Goal: Use online tool/utility: Utilize a website feature to perform a specific function

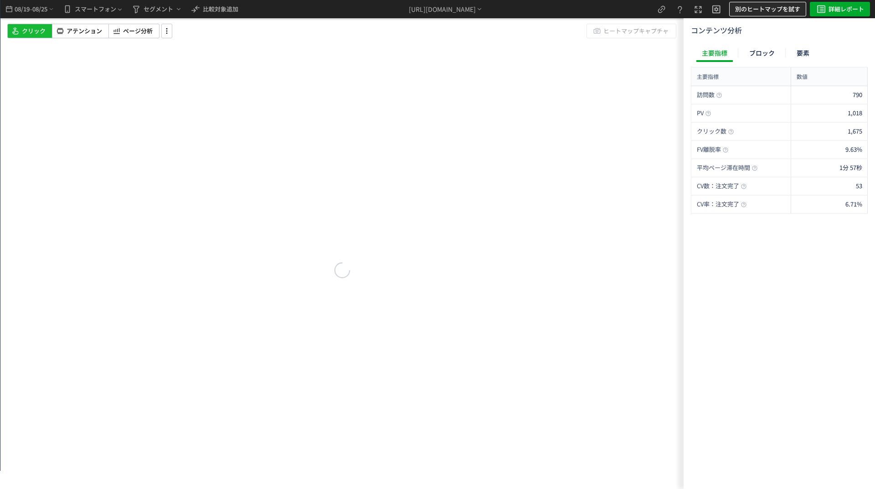
click at [738, 15] on span "別のヒートマップを試す" at bounding box center [767, 9] width 65 height 15
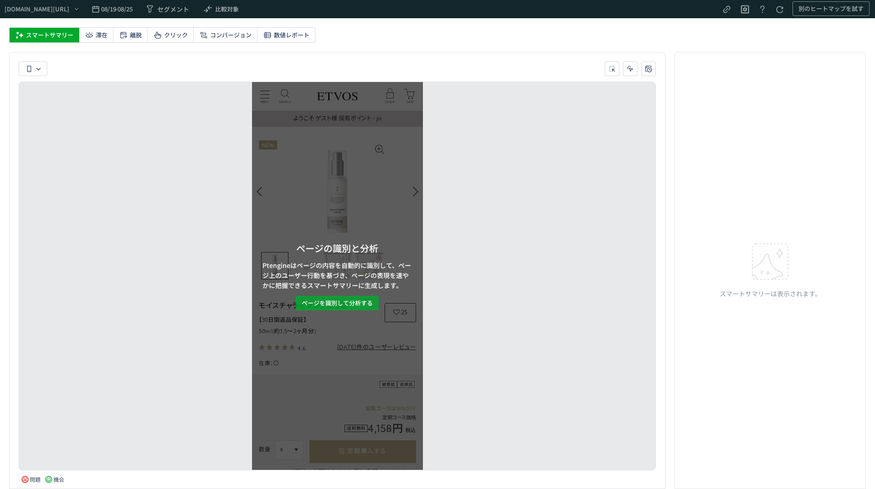
click at [355, 310] on button "ページを識別して分析する" at bounding box center [337, 303] width 83 height 15
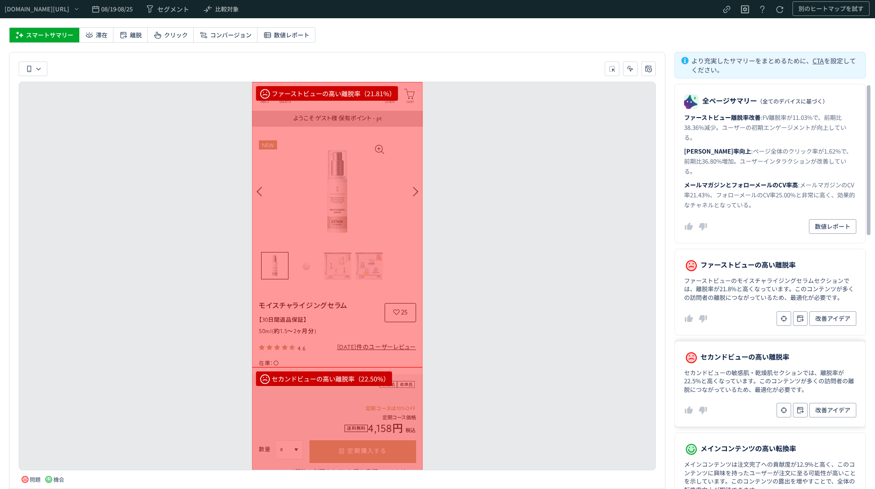
click at [740, 371] on dd "セカンドビューの敏感肌・乾燥肌セクションでは、離脱率が22.5%と高くなっています。このコンテンツが多くの訪問者の離脱につながっているため、最適化が必要です。" at bounding box center [770, 382] width 172 height 26
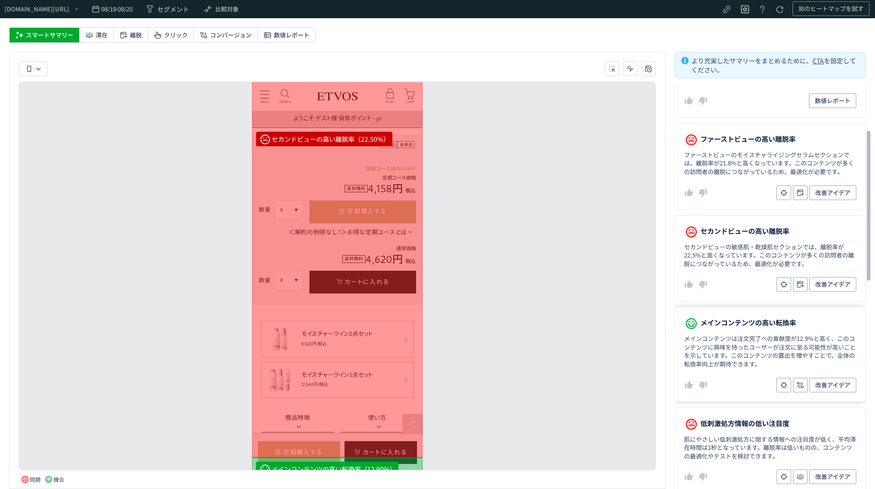
scroll to position [137, 0]
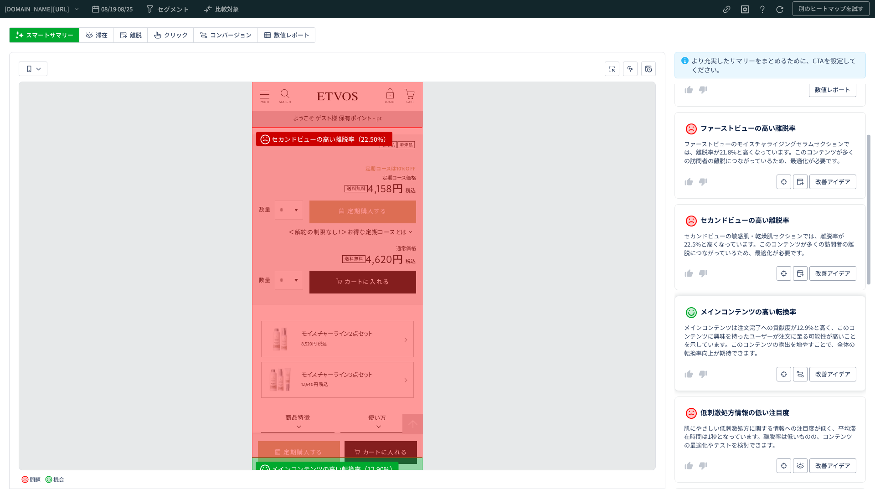
click at [725, 347] on dd "メインコンテンツは注文完了への貢献度が12.9%と高く、このコンテンツに興味を持ったユーザーが注文に至る可能性が高いことを示しています。このコンテンツの露出を…" at bounding box center [770, 341] width 172 height 34
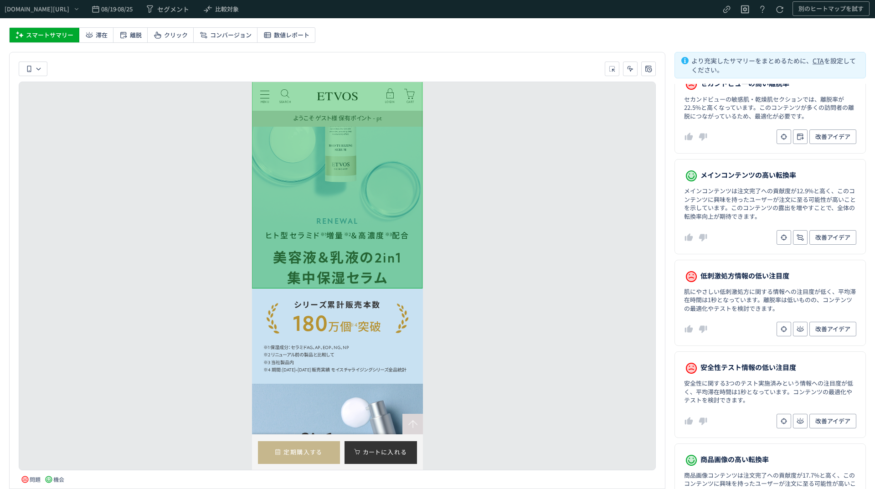
scroll to position [889, 0]
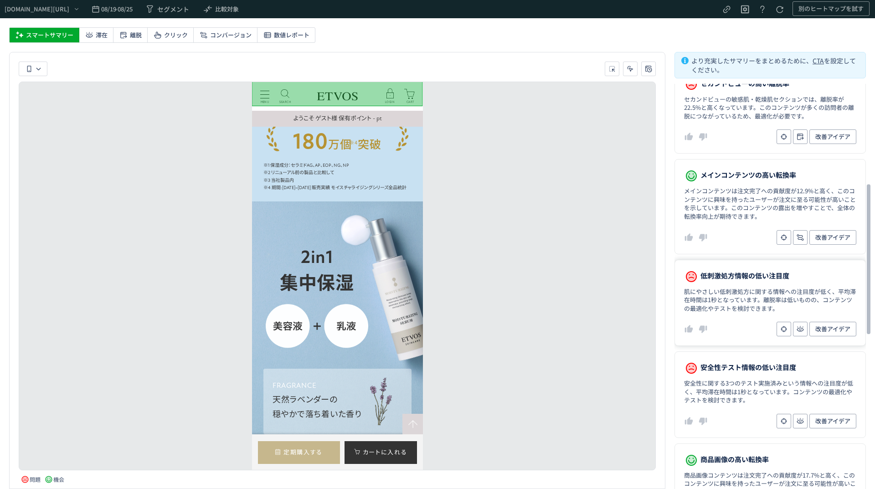
click at [745, 300] on dd "肌にやさしい低刺激処方に関する情報への注目度が低く、平均滞在時間は1秒となっています。離脱率は低いものの、コンテンツの最適化やテストを検討できます。" at bounding box center [770, 301] width 172 height 26
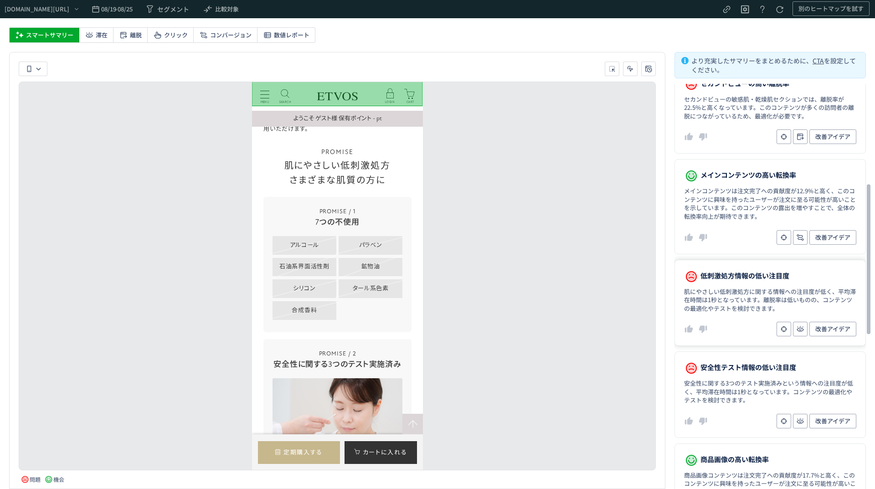
scroll to position [3211, 0]
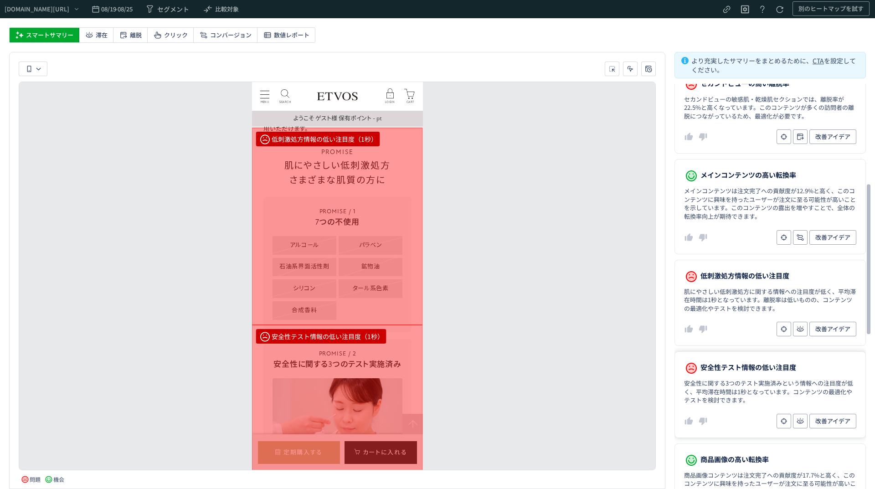
click at [730, 379] on dd "安全性に関する3つのテスト実施済みという情報への注目度が低く、平均滞在時間は1秒となっています。コンテンツの最適化やテストを検討できます。" at bounding box center [770, 392] width 172 height 26
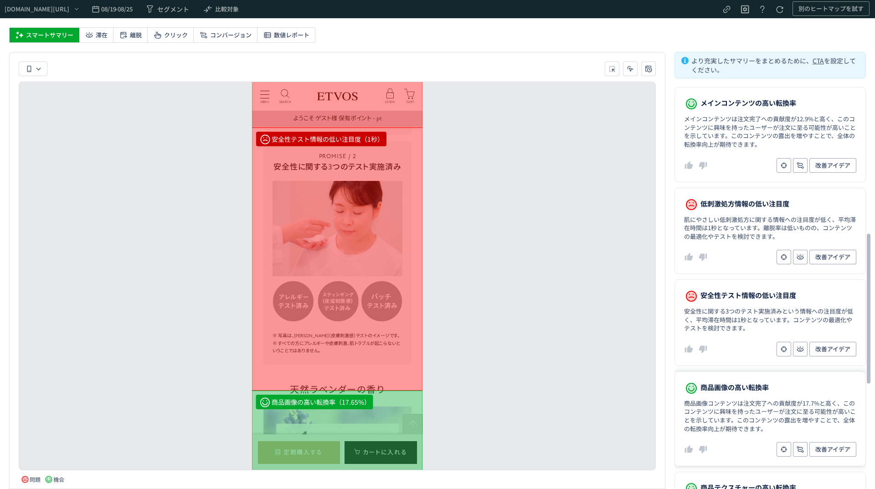
scroll to position [410, 0]
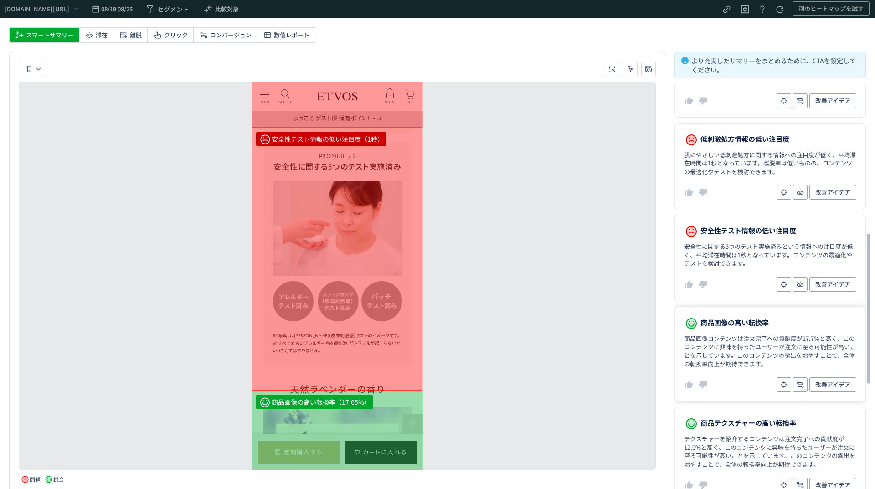
click at [730, 378] on dd "改善アイデア" at bounding box center [770, 384] width 172 height 15
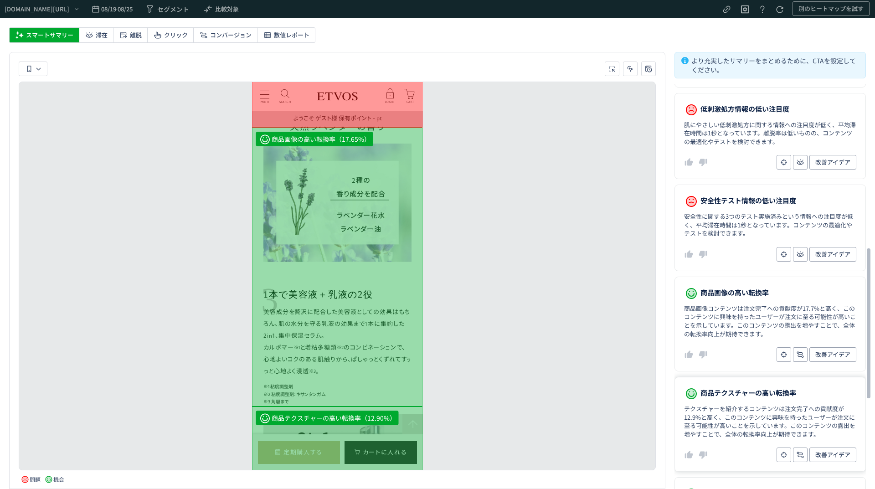
scroll to position [456, 0]
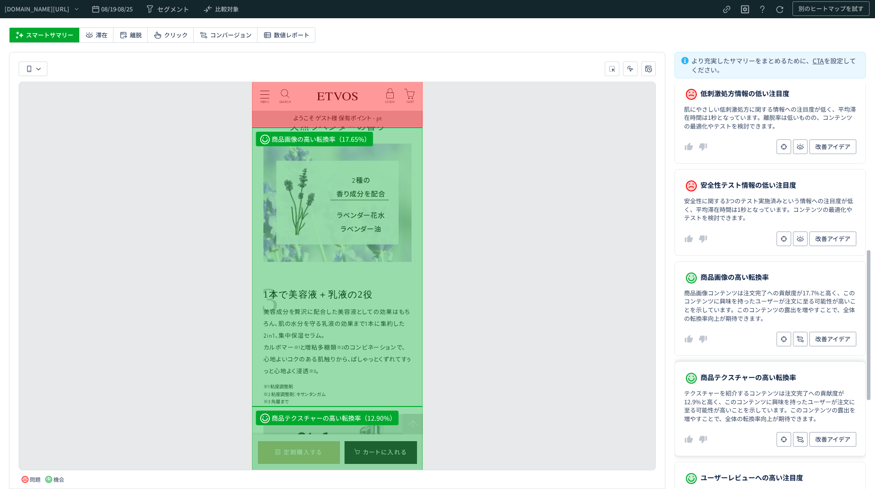
click at [731, 376] on dl "商品テクスチャーの高い転換率 テクスチャーを紹介するコンテンツは注文完了への貢献度が12.9%と高く、このコンテンツに興味を持ったユーザーが注文に至る可能性が…" at bounding box center [770, 409] width 191 height 95
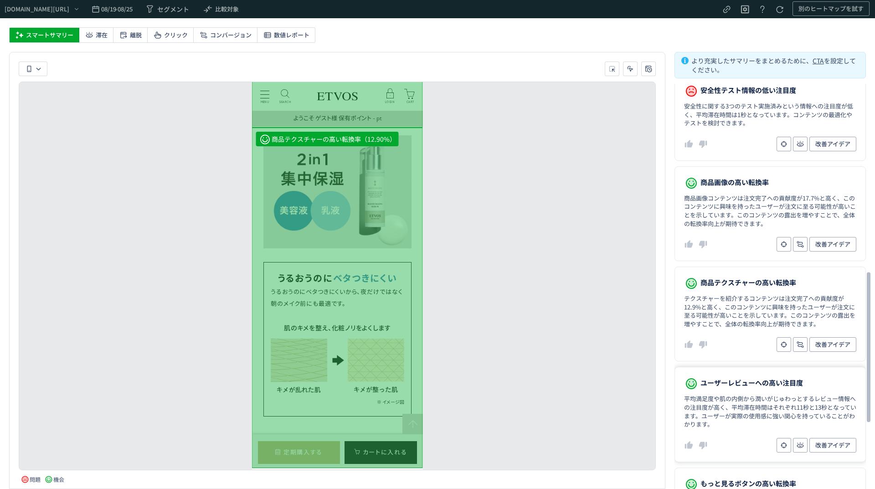
scroll to position [593, 0]
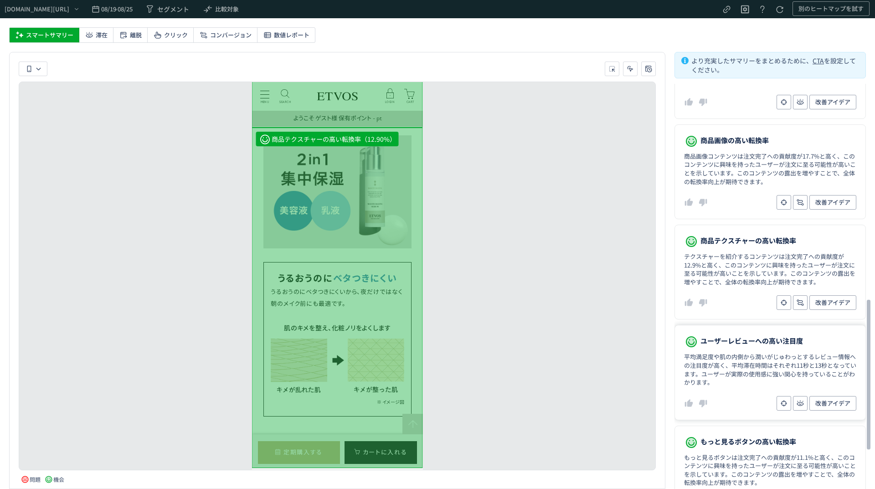
click at [732, 375] on dd "平均満足度や肌の内側から潤いがじゅわっとするレビュー情報への注目度が高く、平均滞在時間はそれぞれ11秒と13秒となっています。ユーザーが実際の使用感に強い関心…" at bounding box center [770, 370] width 172 height 34
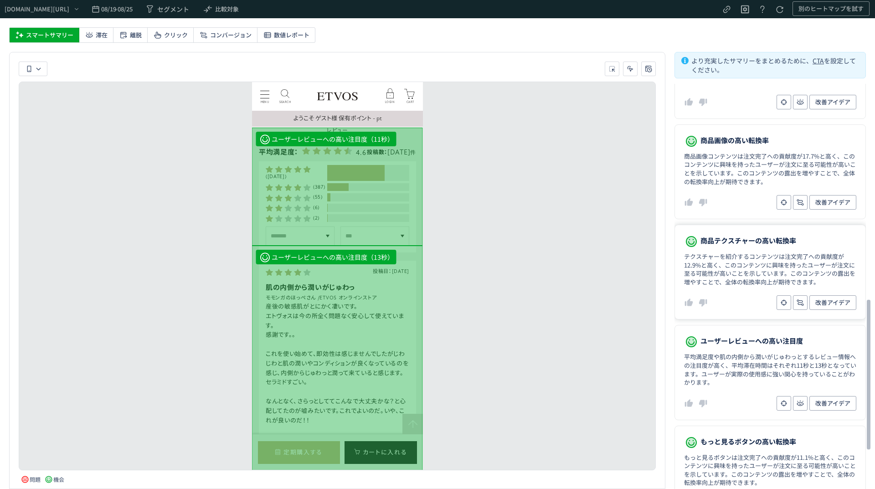
click at [734, 295] on dd "改善アイデア" at bounding box center [770, 302] width 172 height 15
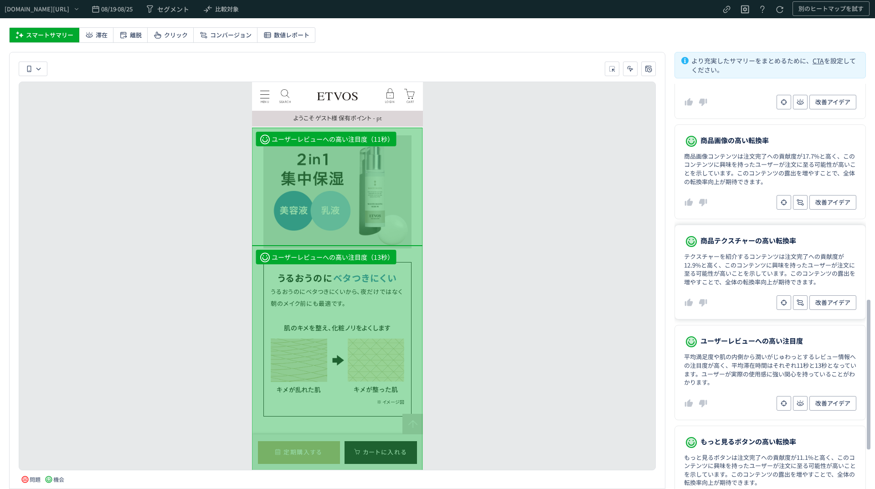
scroll to position [3951, 0]
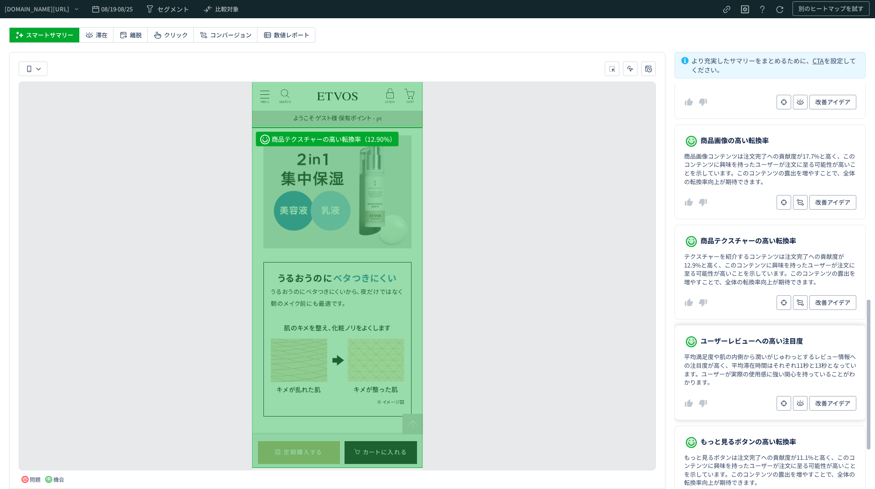
click at [733, 367] on dd "平均満足度や肌の内側から潤いがじゅわっとするレビュー情報への注目度が高く、平均滞在時間はそれぞれ11秒と13秒となっています。ユーザーが実際の使用感に強い関心…" at bounding box center [770, 370] width 172 height 34
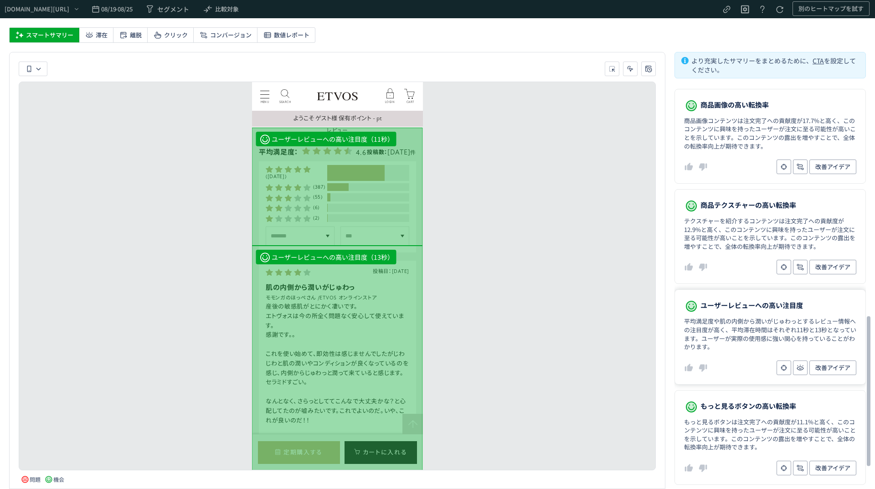
scroll to position [638, 0]
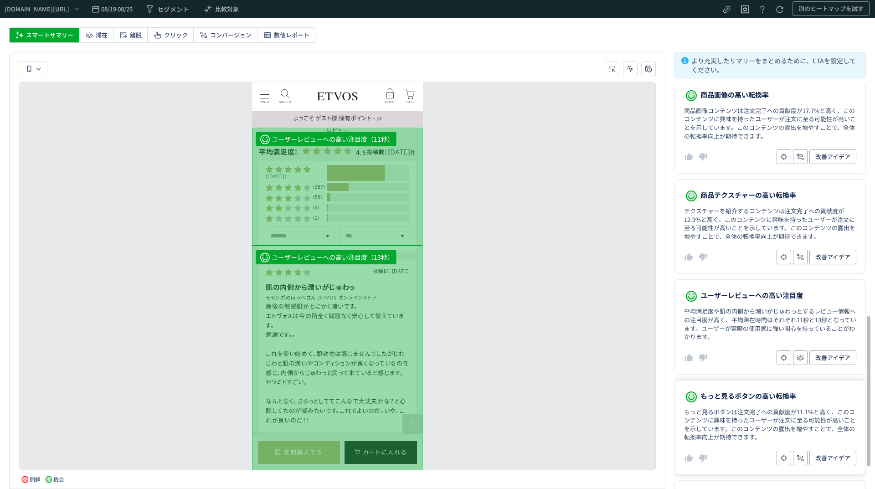
click at [733, 390] on span "もっと見るボタンの高い転換率" at bounding box center [749, 396] width 96 height 13
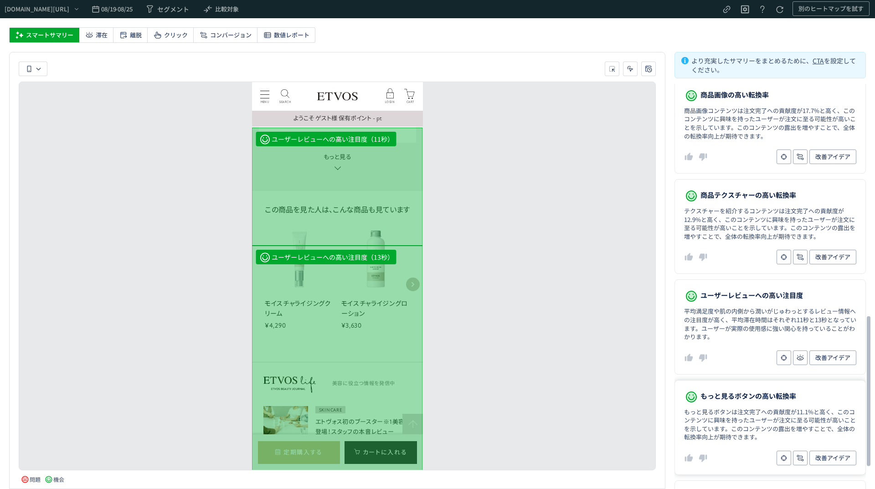
scroll to position [0, 0]
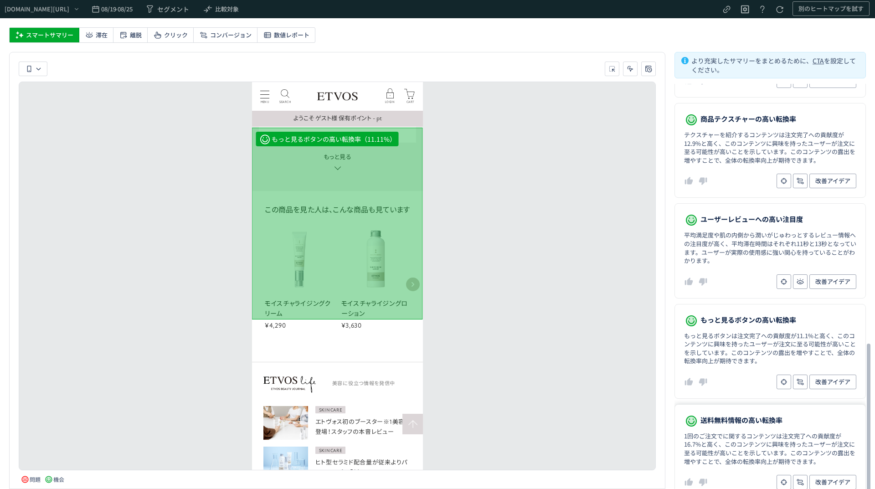
click at [747, 404] on dl "送料無料情報の高い転換率 1回のご注文でに関するコンテンツは注文完了への貢献度が16.7%と高く、このコンテンツに興味を持ったユーザーが注文に至る可能性が高い…" at bounding box center [770, 451] width 191 height 95
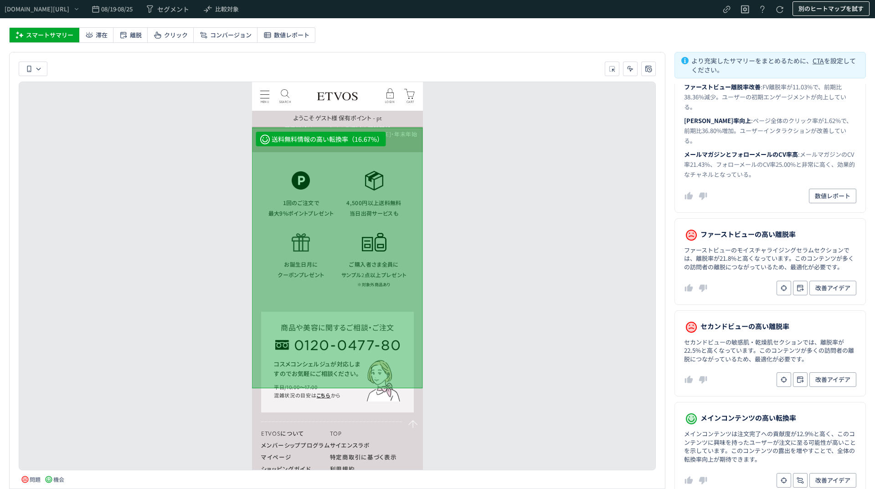
click at [824, 9] on span "別のヒートマップを試す" at bounding box center [831, 8] width 65 height 15
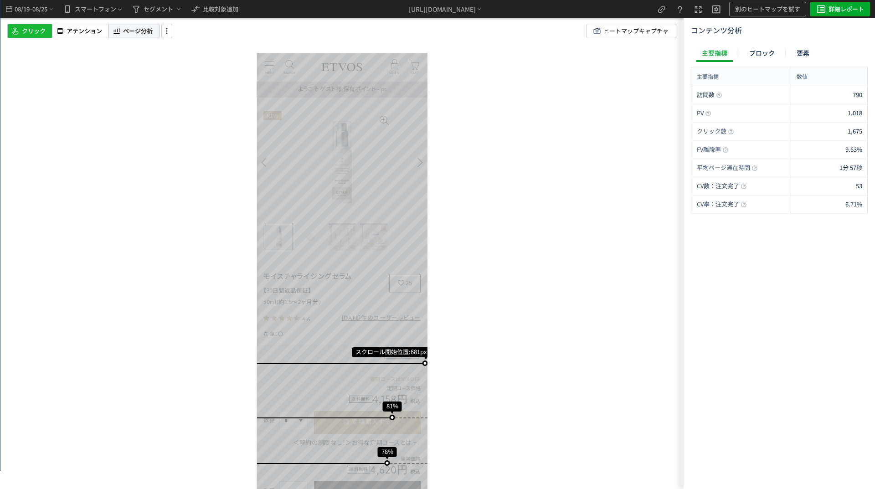
click at [116, 29] on icon at bounding box center [116, 31] width 9 height 11
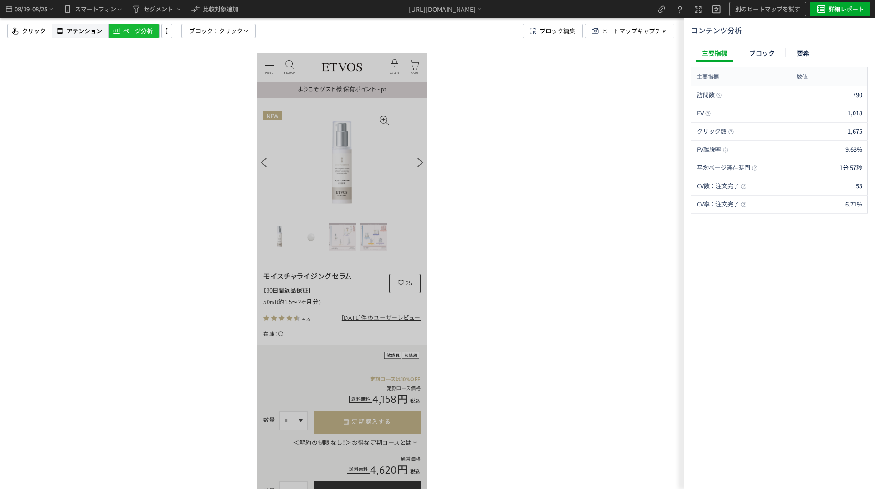
click at [82, 31] on span "アテンション" at bounding box center [85, 31] width 36 height 9
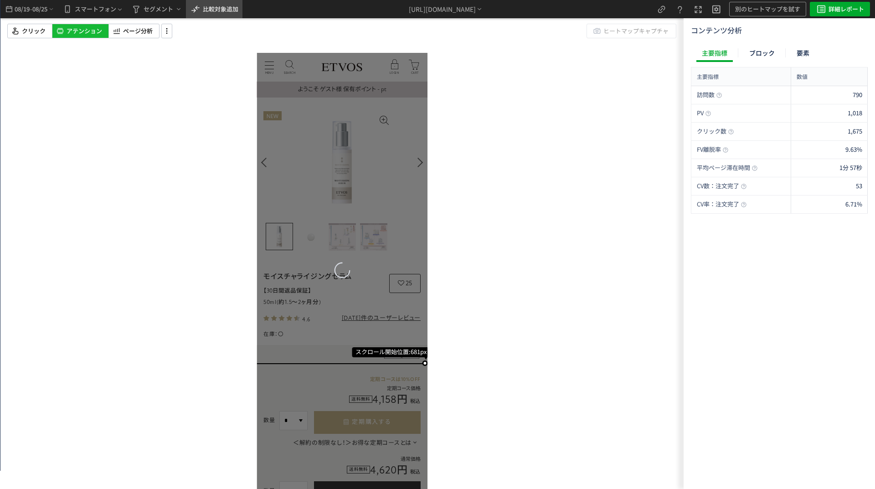
click at [216, 13] on span "比較対象追加" at bounding box center [221, 9] width 36 height 15
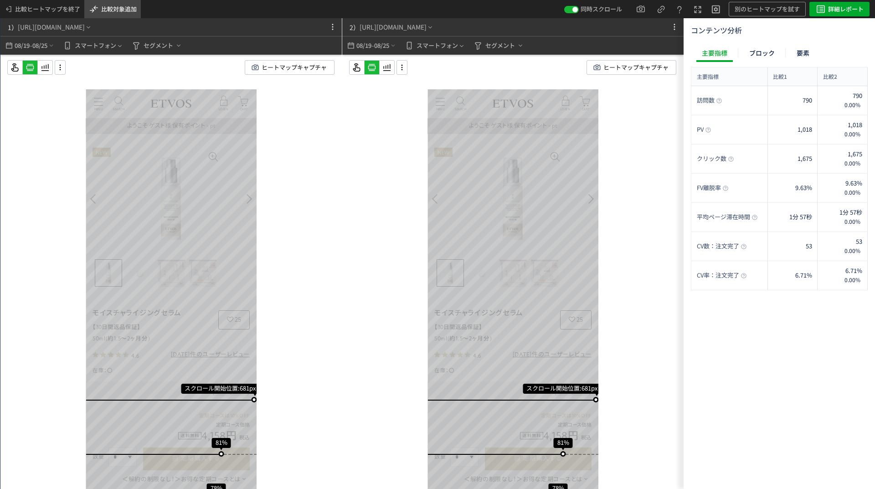
click at [124, 12] on span "比較対象追加" at bounding box center [119, 9] width 36 height 9
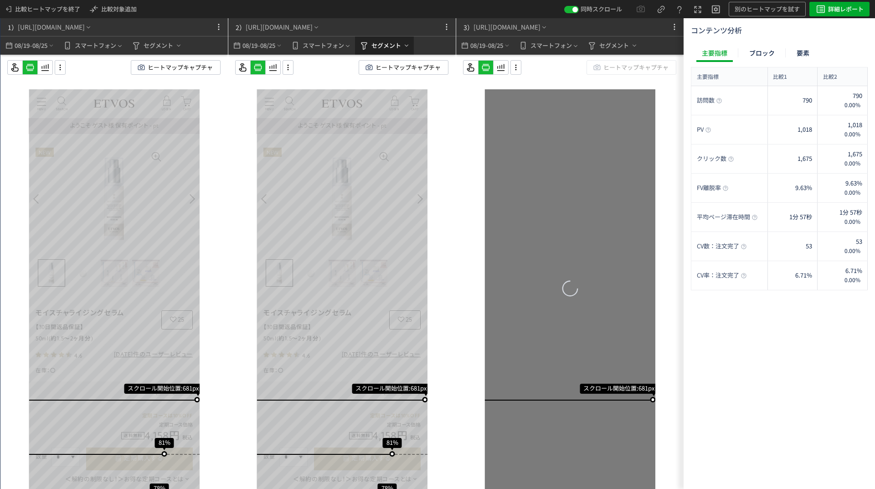
click at [376, 42] on span "セグメント" at bounding box center [387, 45] width 30 height 15
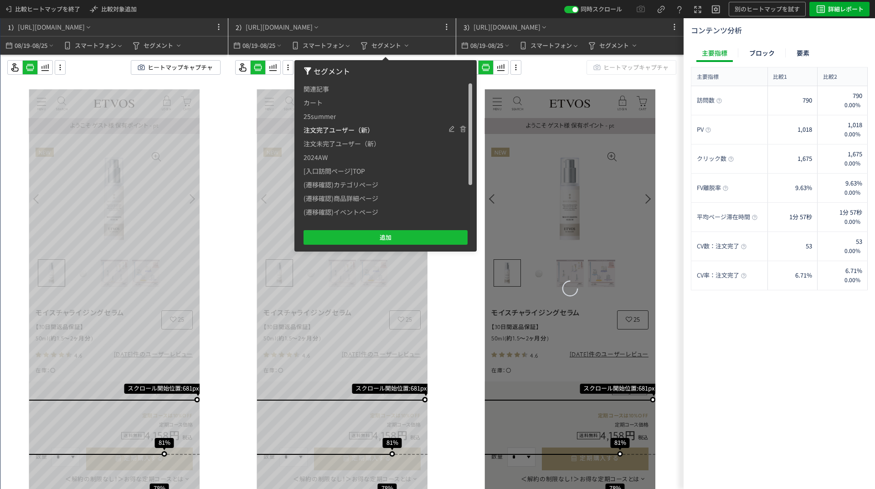
click at [316, 129] on span "注文完了ユーザー（新）" at bounding box center [339, 130] width 70 height 14
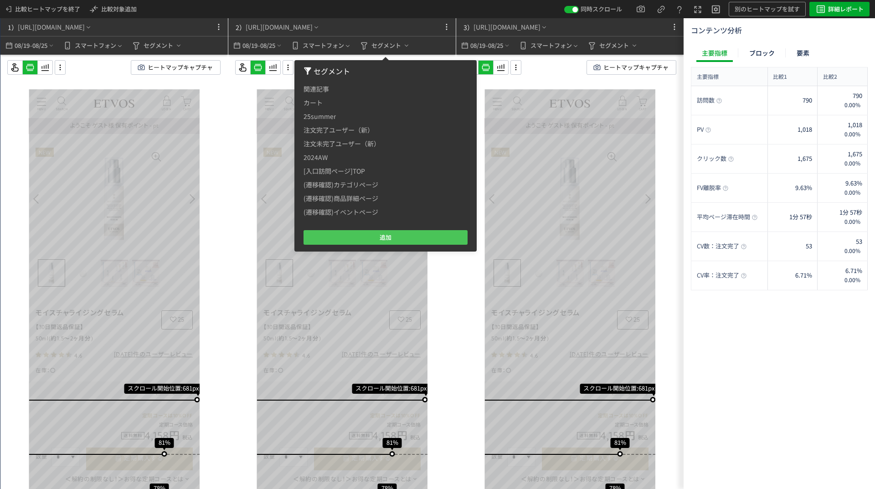
click at [380, 238] on span "追加" at bounding box center [386, 237] width 12 height 15
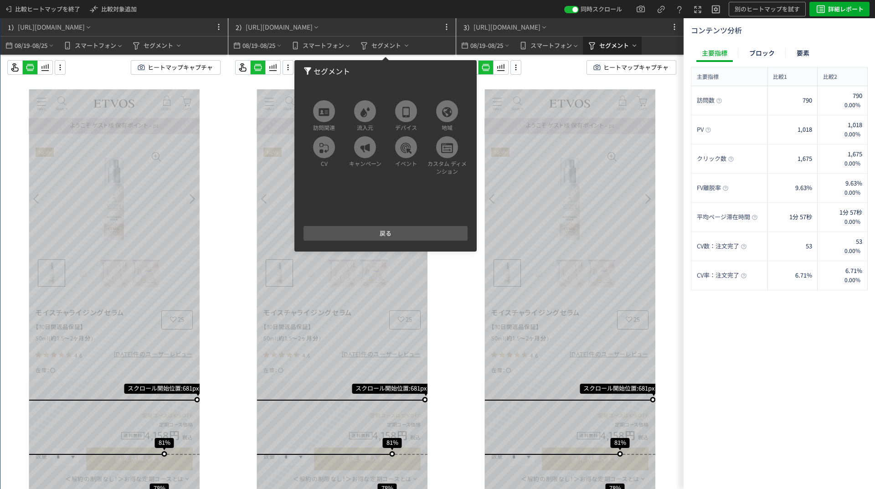
click at [620, 47] on span "セグメント" at bounding box center [614, 45] width 30 height 15
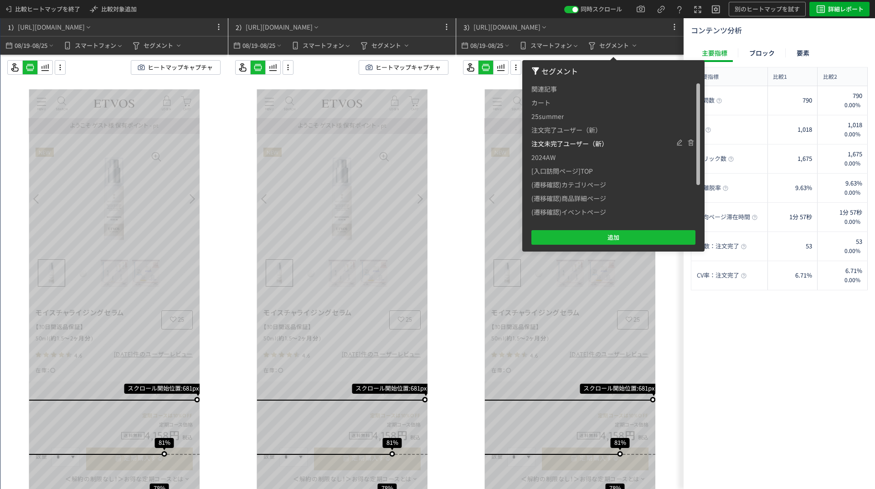
click at [551, 143] on span "注文未完了ユーザー（新）" at bounding box center [570, 144] width 77 height 14
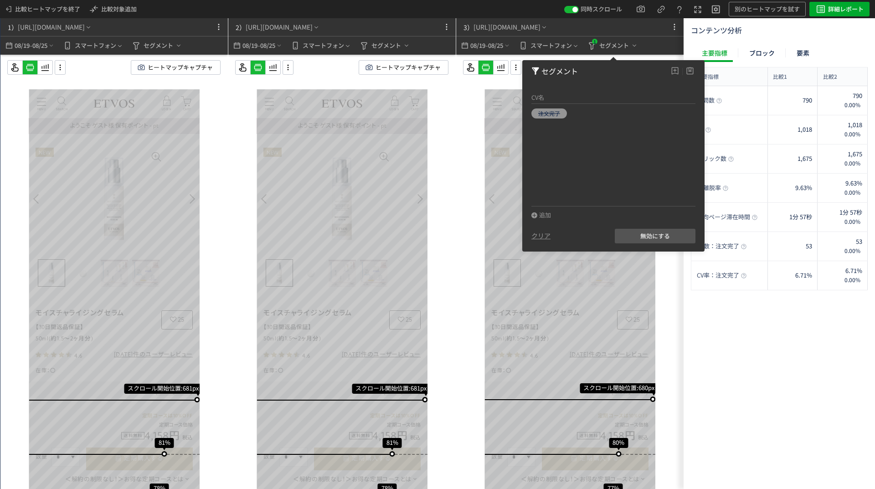
click at [454, 131] on div "スクロール開始位置:681px スクロール到達率 81% スクロール到達率 78% スクロール到達率 75% スクロール到達率 73% スクロール到達率 69…" at bounding box center [341, 290] width 227 height 471
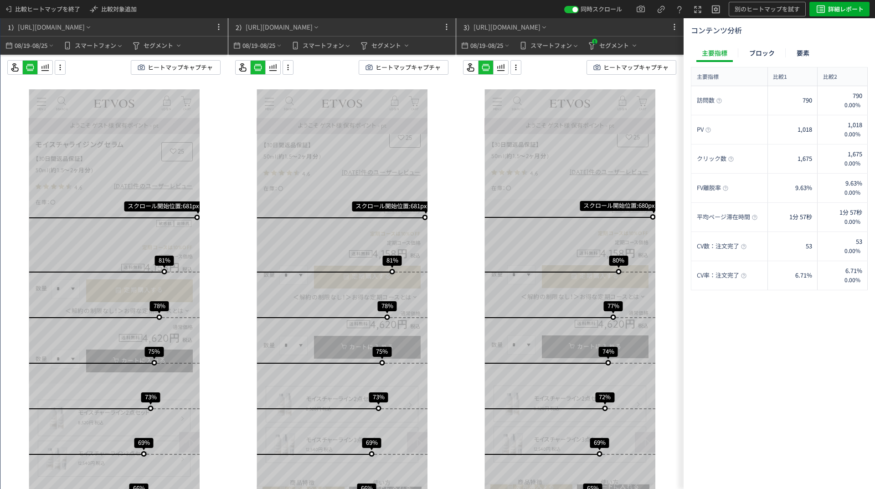
scroll to position [182, 0]
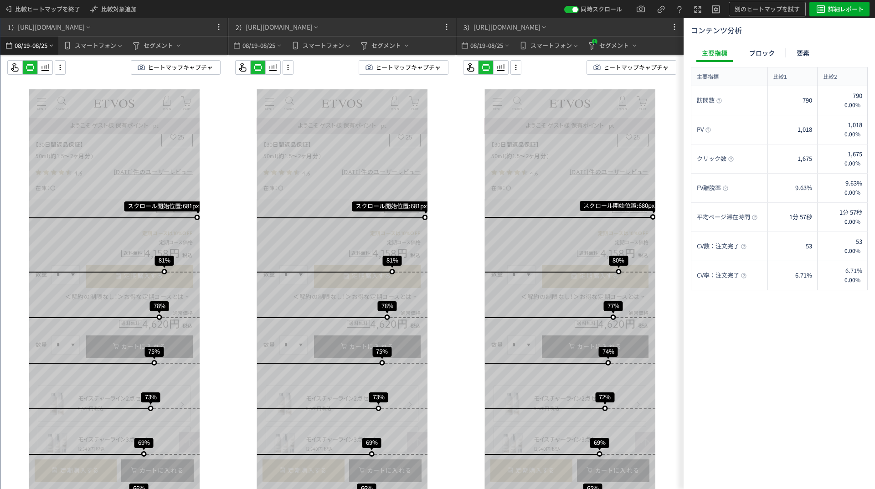
click at [42, 52] on span "08/25" at bounding box center [39, 45] width 15 height 18
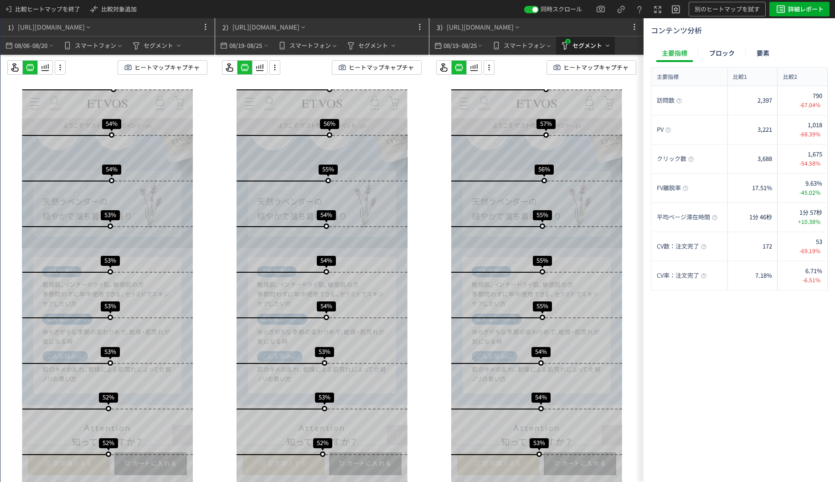
click at [589, 51] on span "セグメント" at bounding box center [588, 45] width 30 height 15
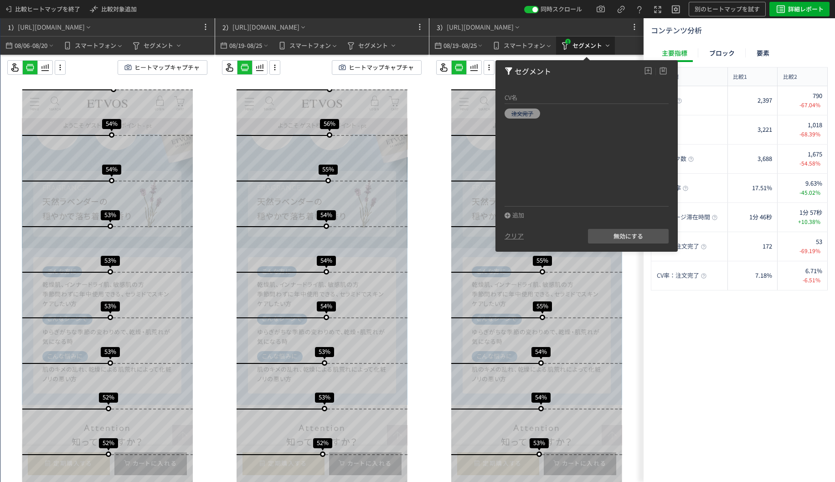
click at [589, 51] on span "セグメント" at bounding box center [588, 45] width 30 height 15
click at [426, 149] on div "スクロール開始位置:681px スクロール到達率 81% スクロール到達率 78% スクロール到達率 75% スクロール到達率 73% スクロール到達率 69…" at bounding box center [322, 290] width 214 height 471
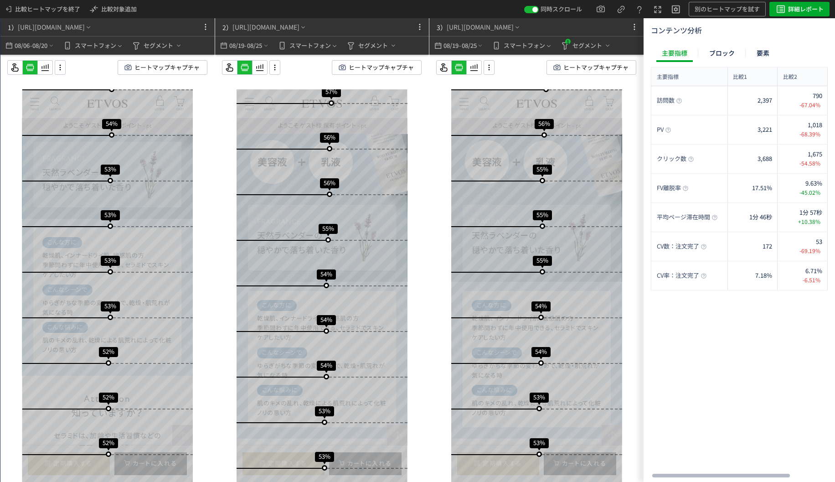
scroll to position [1140, 0]
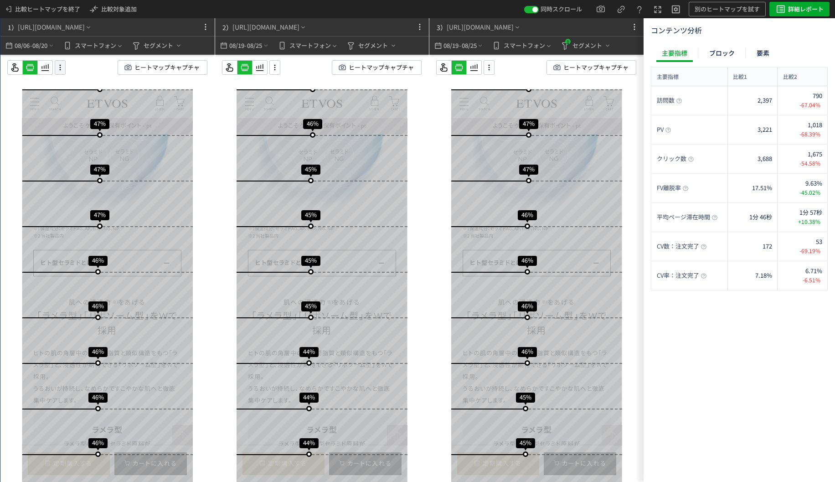
click at [62, 65] on icon at bounding box center [60, 67] width 11 height 10
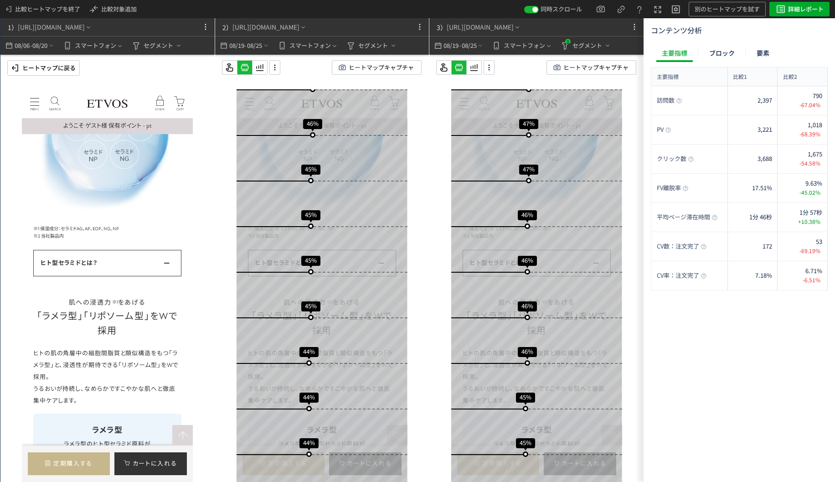
click at [77, 66] on div "ヒートマップに戻る" at bounding box center [43, 67] width 72 height 15
click at [78, 66] on div "ヒートマップに戻る" at bounding box center [43, 67] width 72 height 15
click at [54, 66] on p "ヒートマップに戻る" at bounding box center [48, 68] width 53 height 15
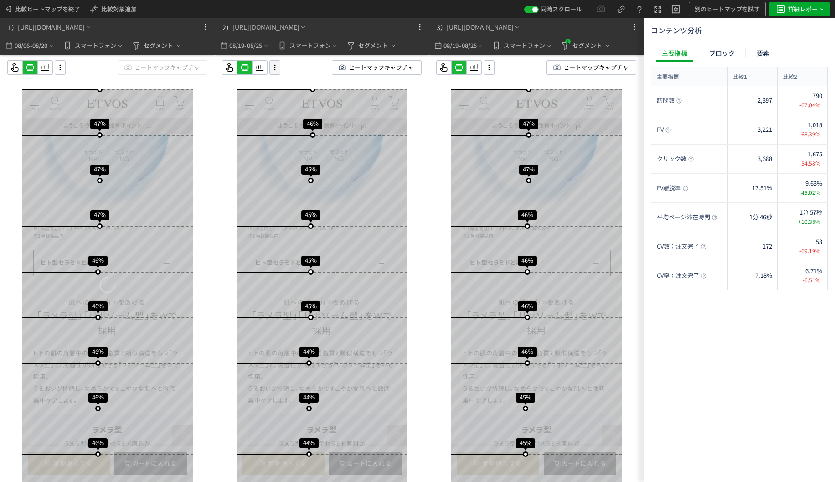
click at [272, 70] on icon at bounding box center [274, 67] width 11 height 10
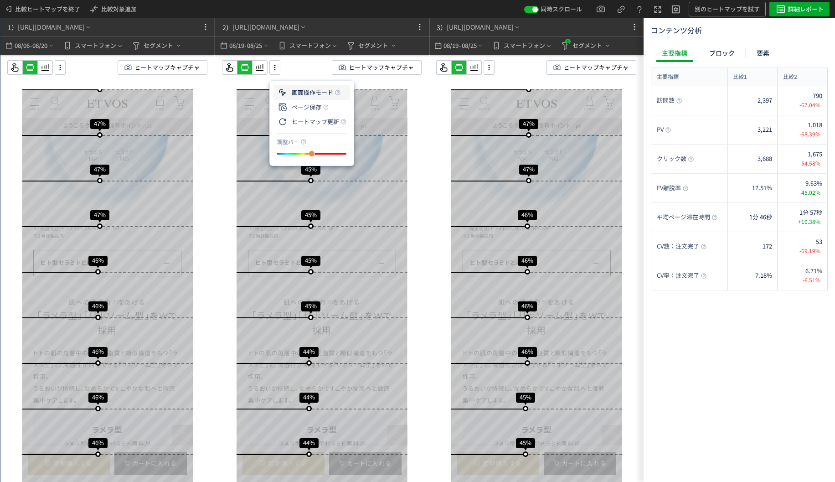
click at [292, 95] on li "画面操作モード" at bounding box center [312, 92] width 77 height 15
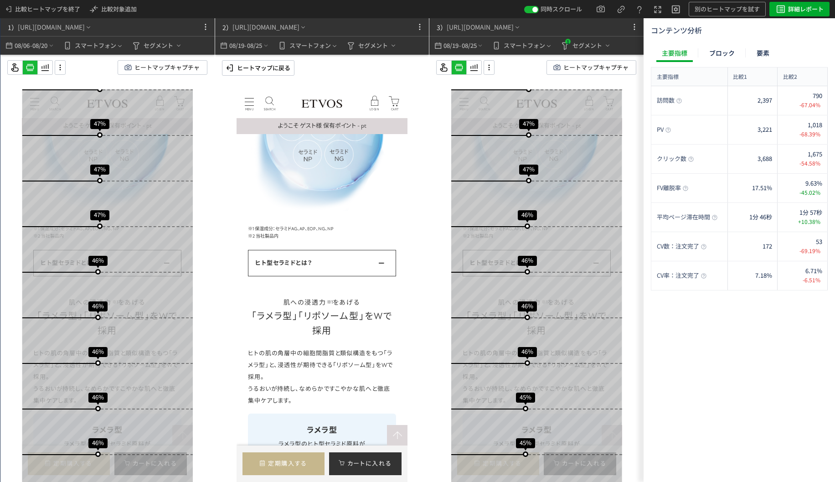
click at [377, 268] on span at bounding box center [377, 262] width 17 height 17
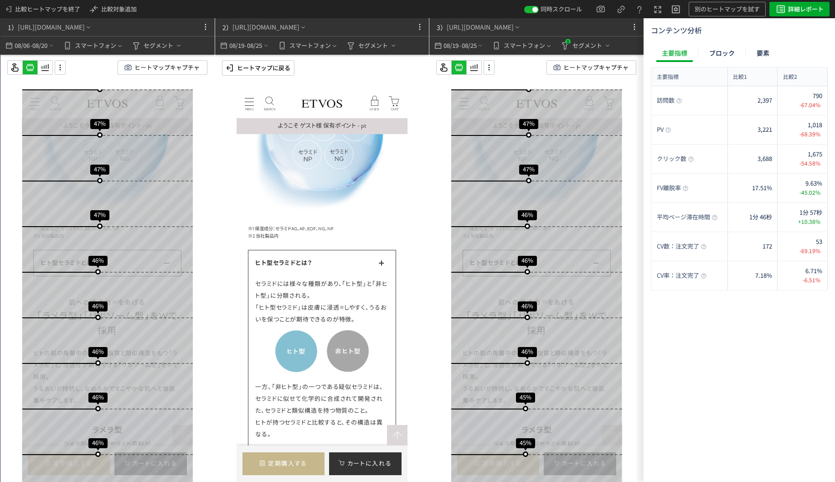
click at [278, 72] on p "ヒートマップに戻る" at bounding box center [263, 68] width 53 height 15
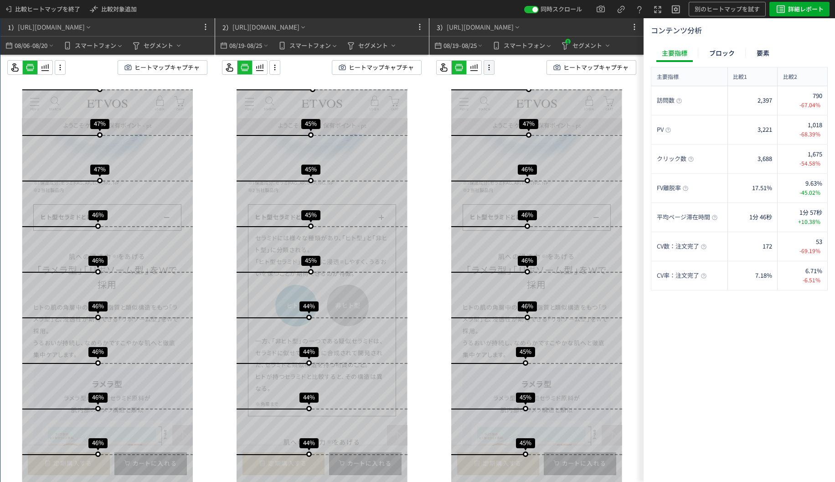
click at [495, 68] on div at bounding box center [489, 67] width 11 height 15
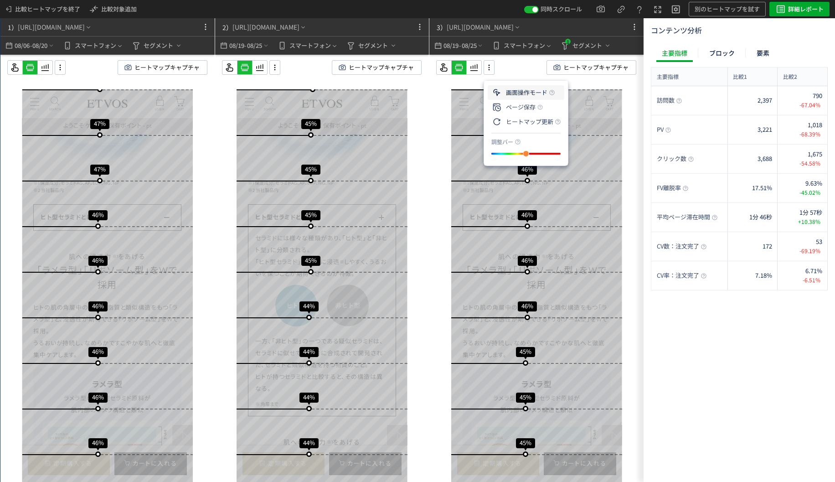
click at [510, 89] on li "画面操作モード" at bounding box center [526, 92] width 77 height 15
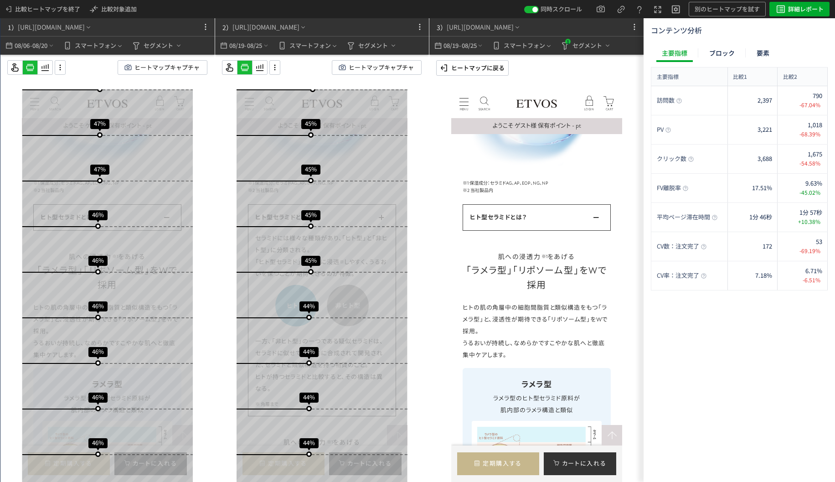
click at [475, 67] on p "ヒートマップに戻る" at bounding box center [477, 68] width 53 height 15
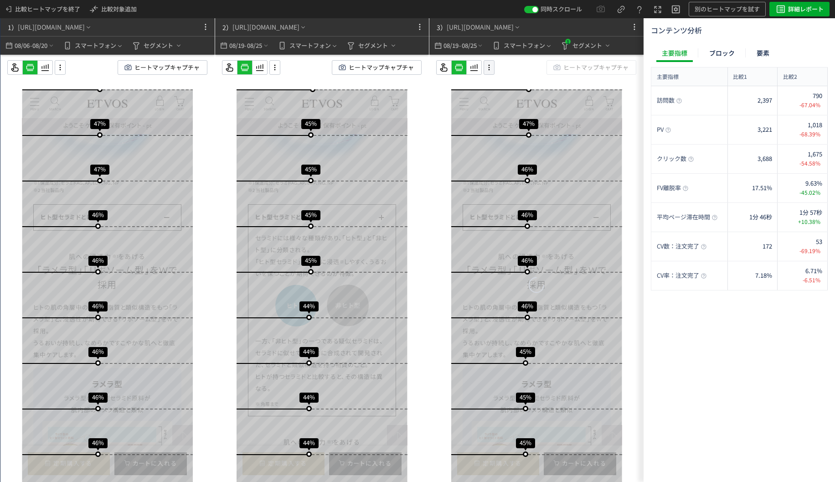
click at [488, 69] on icon at bounding box center [489, 67] width 11 height 10
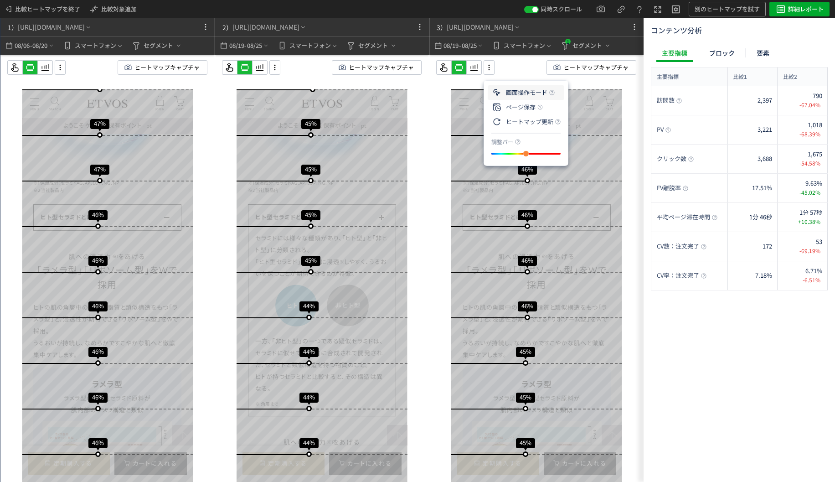
click at [499, 94] on icon at bounding box center [496, 92] width 11 height 11
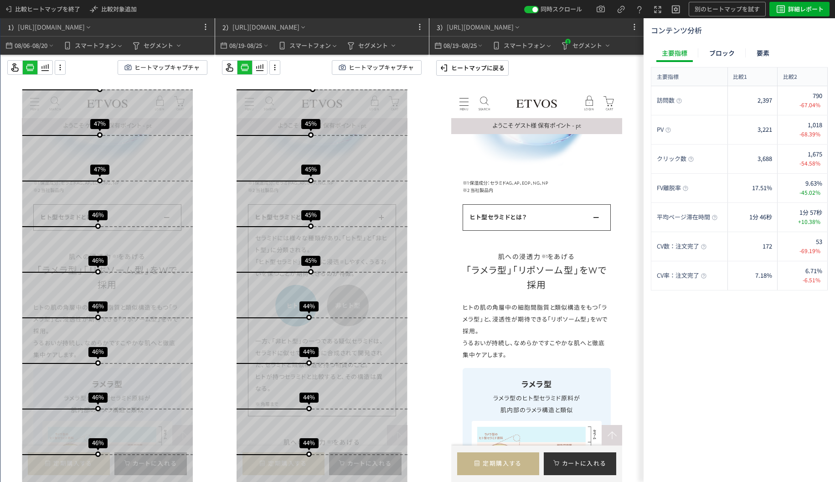
click at [451, 68] on div "ヒートマップに戻る" at bounding box center [472, 68] width 66 height 15
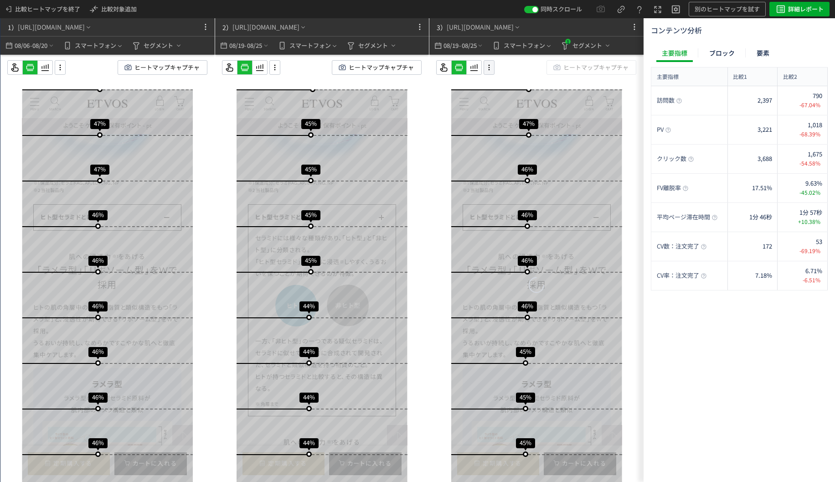
click at [491, 71] on icon at bounding box center [489, 67] width 11 height 10
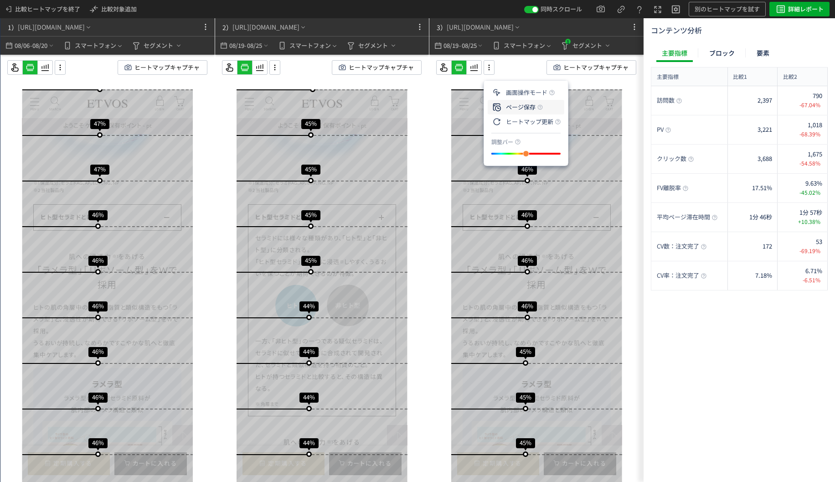
click at [513, 103] on p "ページ保存" at bounding box center [513, 107] width 44 height 16
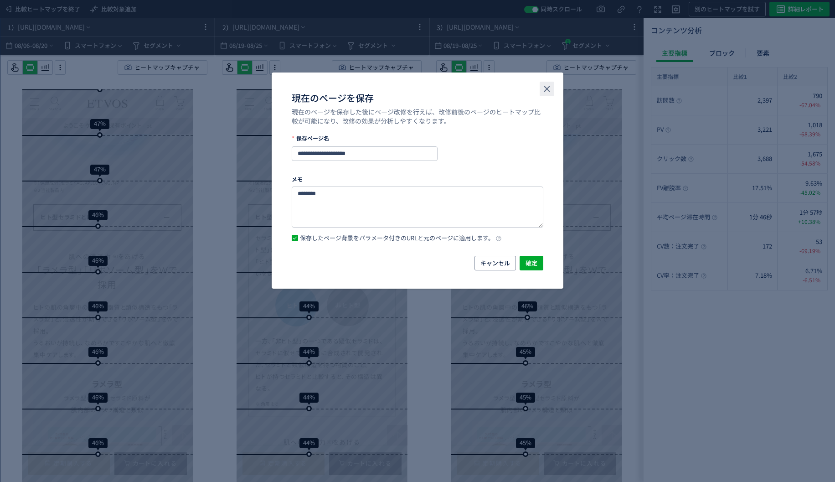
click at [542, 95] on button "close" at bounding box center [547, 89] width 15 height 15
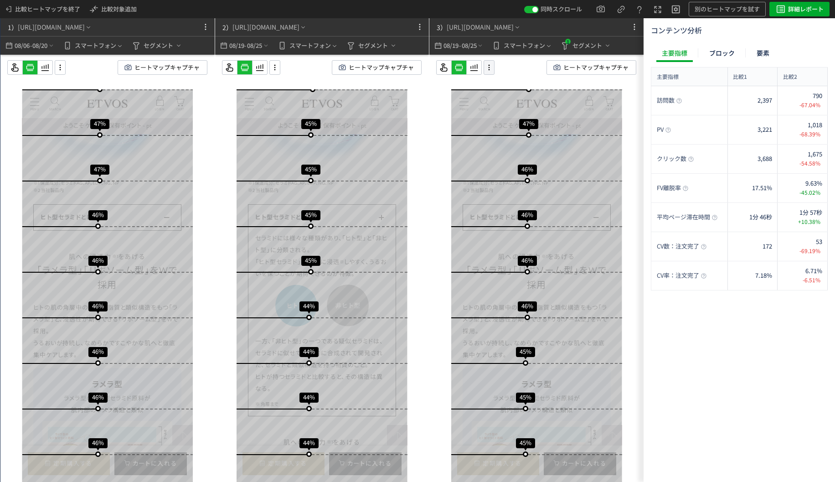
click at [490, 67] on icon at bounding box center [489, 67] width 11 height 10
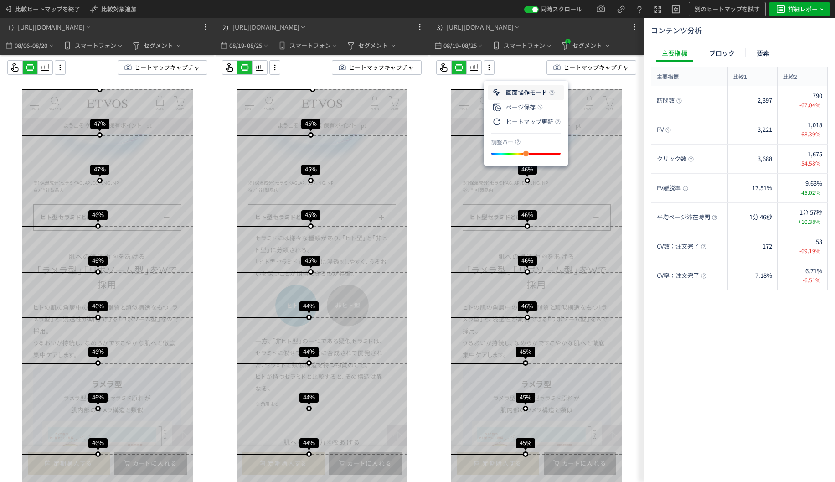
click at [535, 95] on li "画面操作モード" at bounding box center [526, 92] width 77 height 15
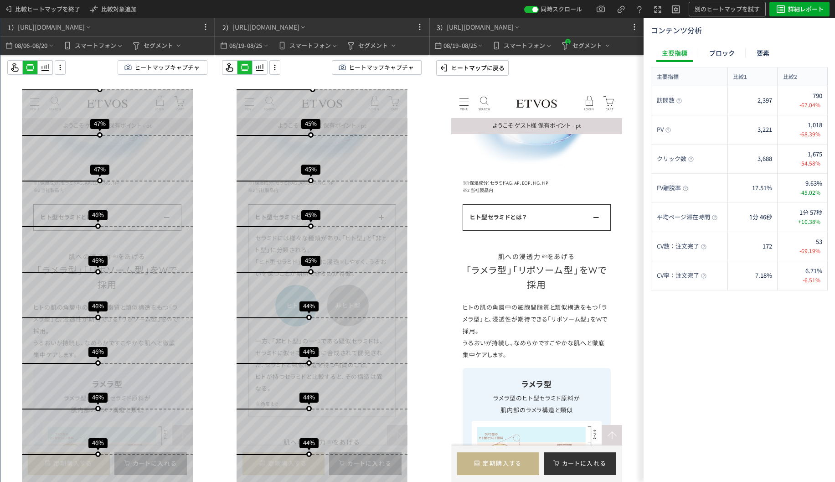
click at [580, 220] on p "ヒト型セラミドとは？" at bounding box center [537, 218] width 134 height 12
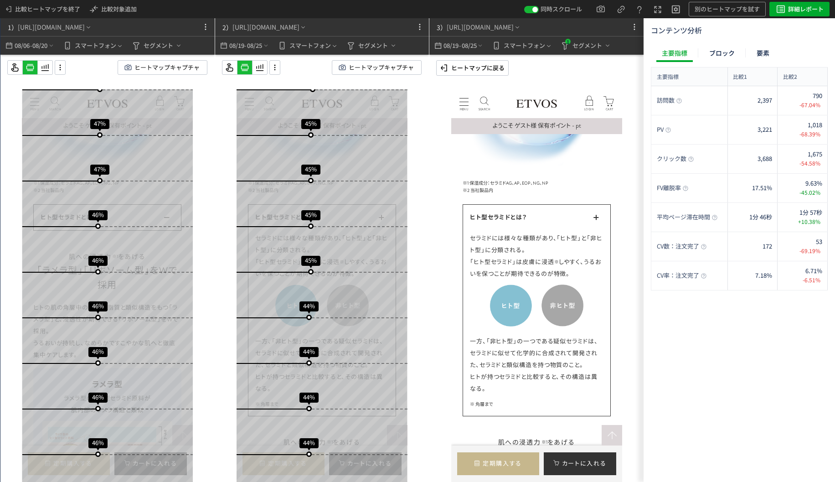
click at [461, 74] on p "ヒートマップに戻る" at bounding box center [477, 68] width 53 height 15
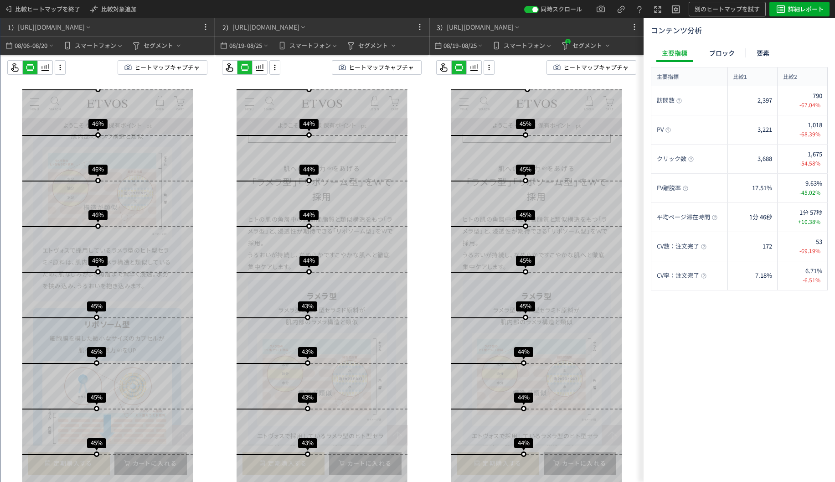
scroll to position [2690, 0]
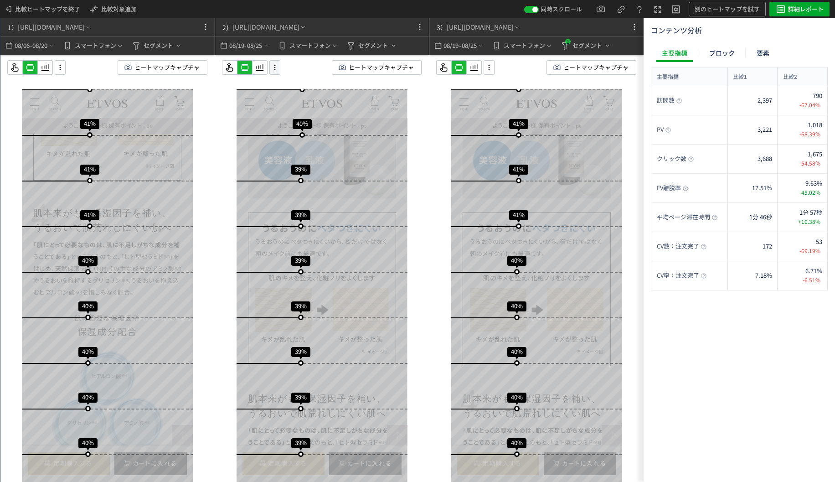
click at [277, 67] on icon at bounding box center [274, 67] width 11 height 10
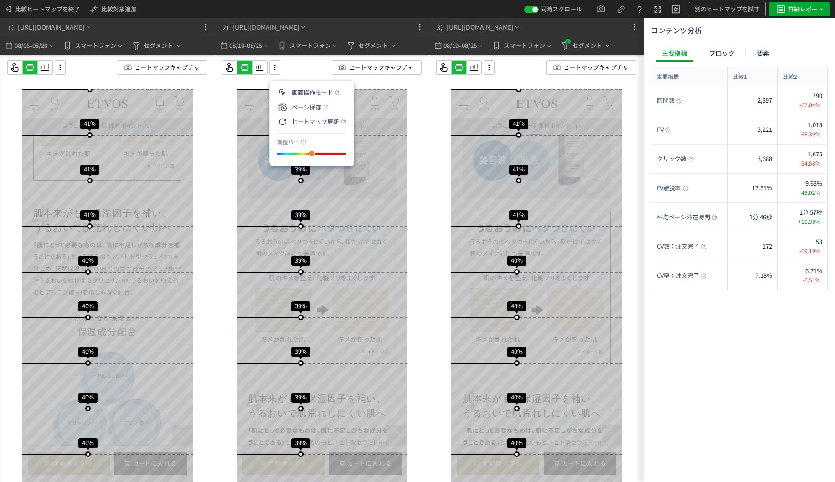
click at [284, 57] on div "スクロール開始位置:681px スクロール到達率 81% スクロール到達率 78% スクロール到達率 75% スクロール到達率 73% スクロール到達率 69…" at bounding box center [322, 290] width 214 height 471
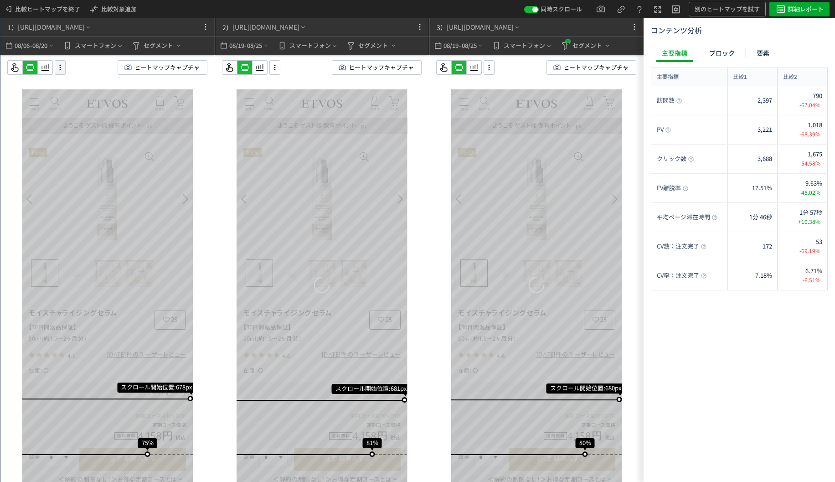
click at [57, 67] on icon at bounding box center [60, 67] width 11 height 10
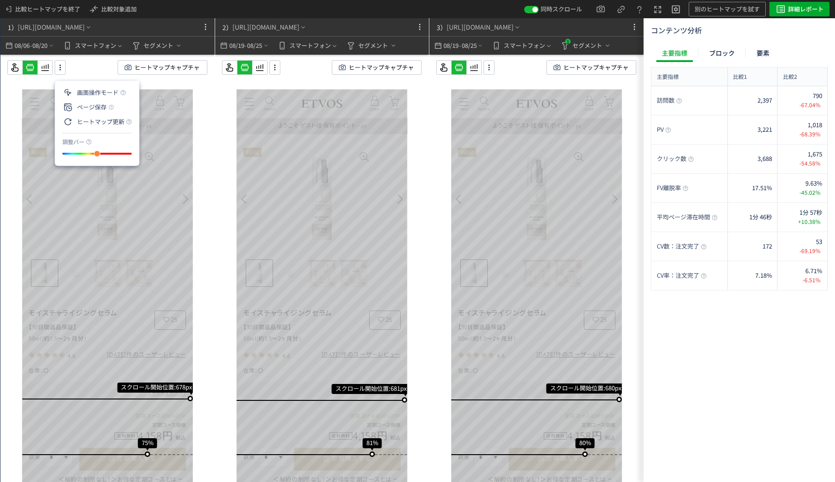
click at [81, 67] on div "ヒートマップキャプチャ" at bounding box center [114, 67] width 215 height 15
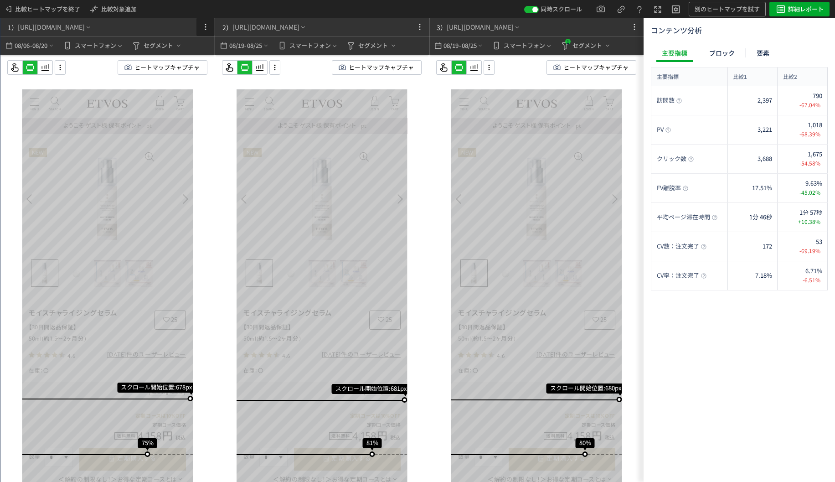
click at [206, 31] on icon at bounding box center [205, 26] width 11 height 11
click at [203, 66] on li "削除" at bounding box center [189, 67] width 43 height 15
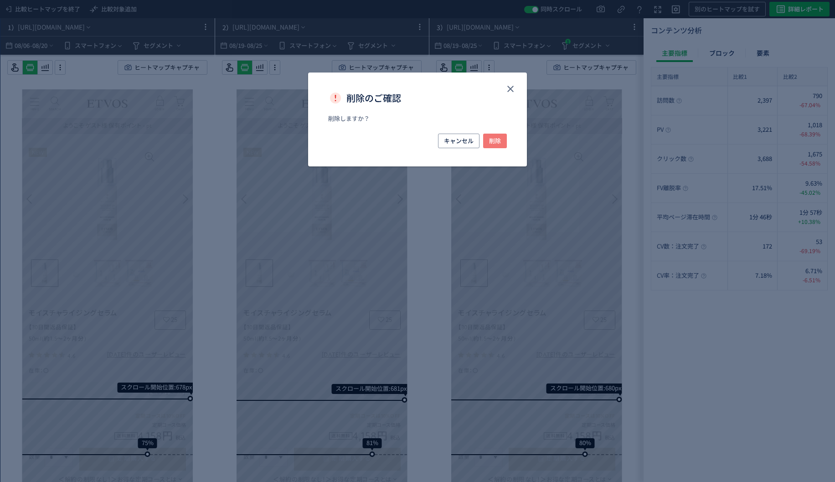
click at [412, 141] on button "削除" at bounding box center [237, 237] width 350 height 350
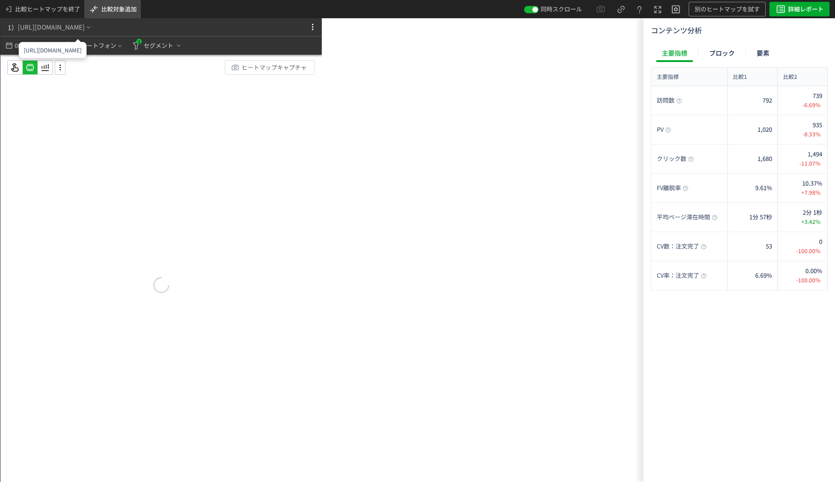
click at [128, 10] on span "比較対象追加" at bounding box center [119, 9] width 36 height 9
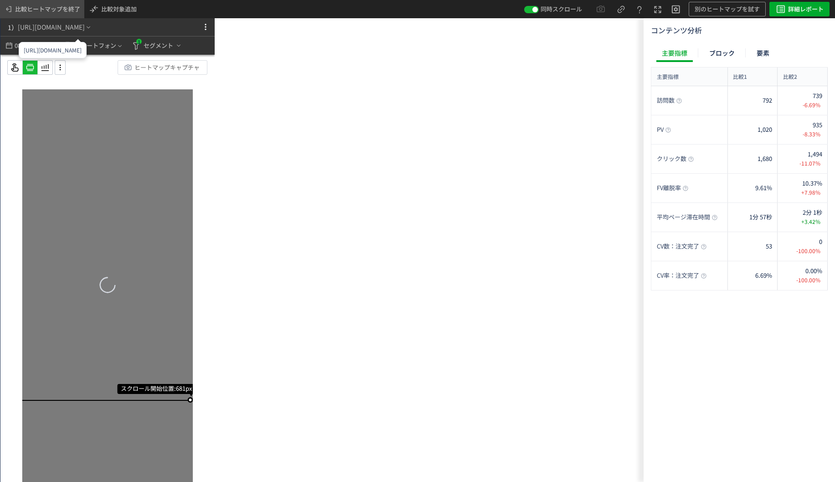
click at [19, 6] on span "比較ヒートマップを終了" at bounding box center [47, 9] width 65 height 15
click at [0, 0] on div "比較ヒートマップを終了 キャンセル 比較を終了する" at bounding box center [0, 0] width 0 height 0
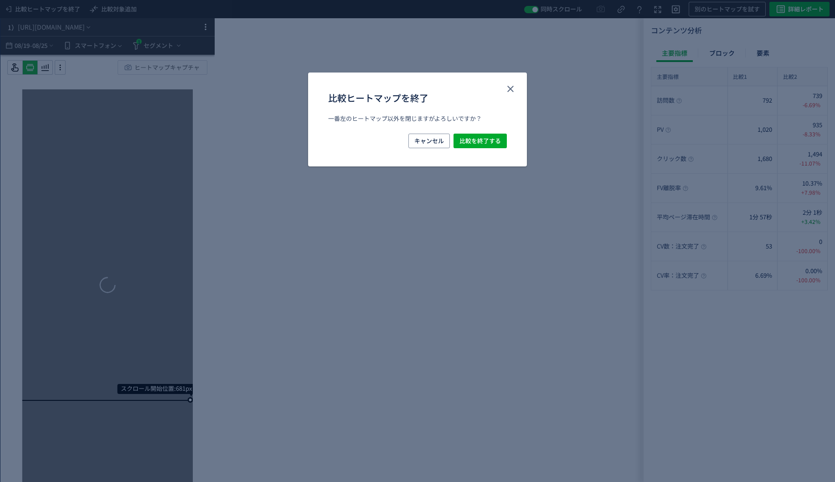
click at [34, 8] on div "比較ヒートマップを終了 一番左のヒートマップ以外を閉じますがよろしいですか？ キャンセル 比較を終了する" at bounding box center [417, 241] width 835 height 482
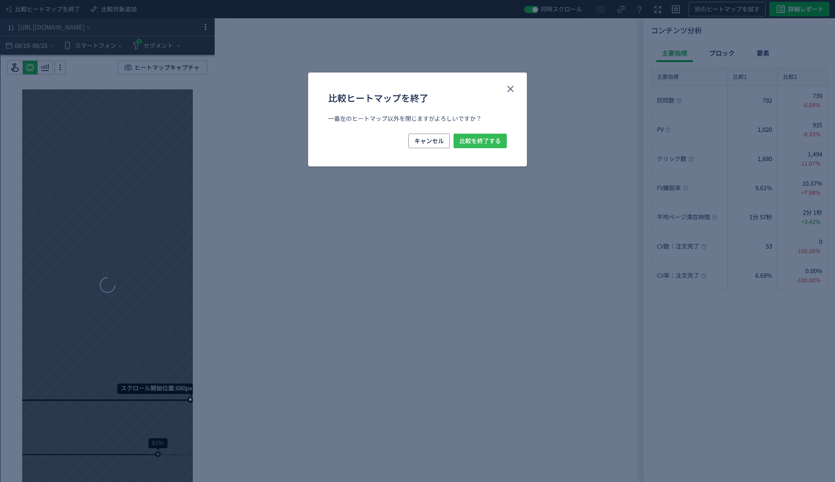
drag, startPoint x: 472, startPoint y: 140, endPoint x: 469, endPoint y: 135, distance: 5.7
click at [472, 140] on span "比較を終了する" at bounding box center [480, 141] width 41 height 15
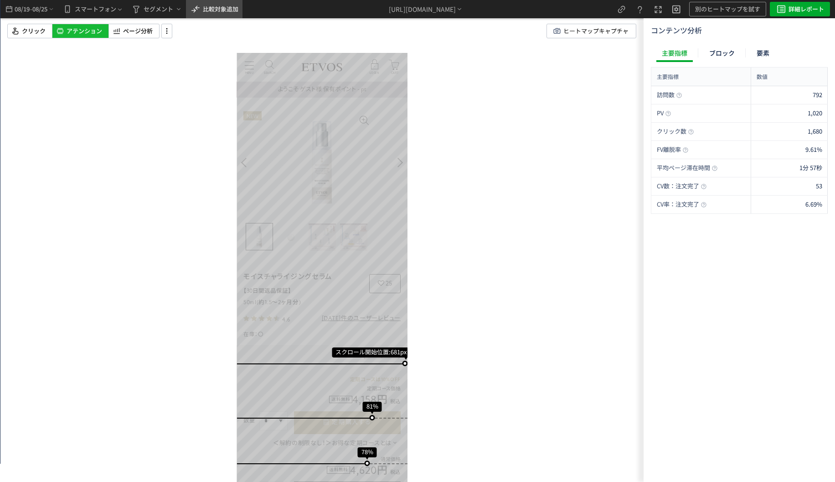
click at [225, 8] on span "比較対象追加" at bounding box center [221, 9] width 36 height 9
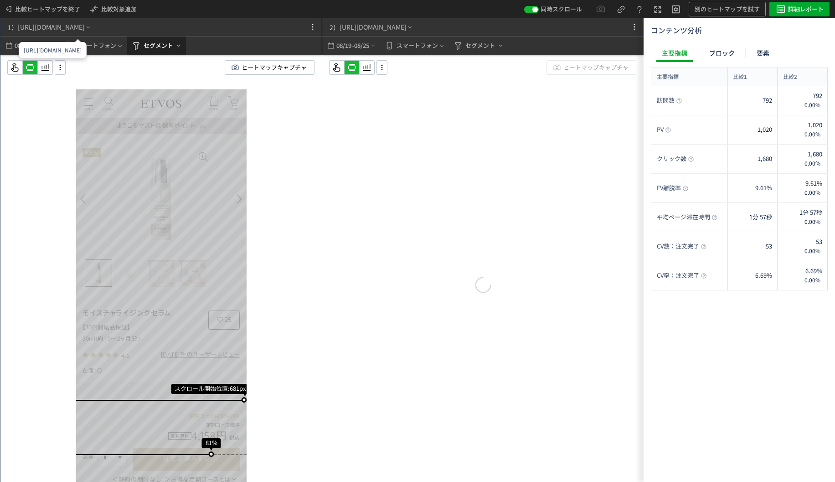
click at [147, 41] on span "セグメント" at bounding box center [159, 45] width 30 height 15
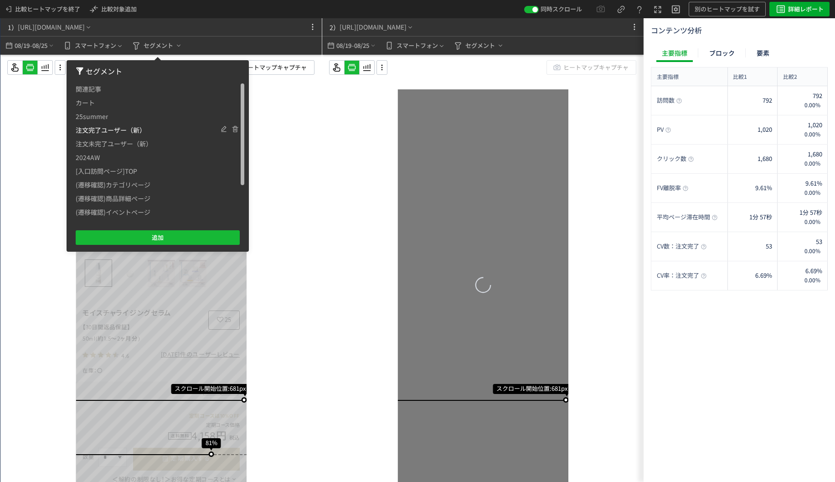
click at [110, 133] on span "注文完了ユーザー（新）" at bounding box center [111, 130] width 70 height 14
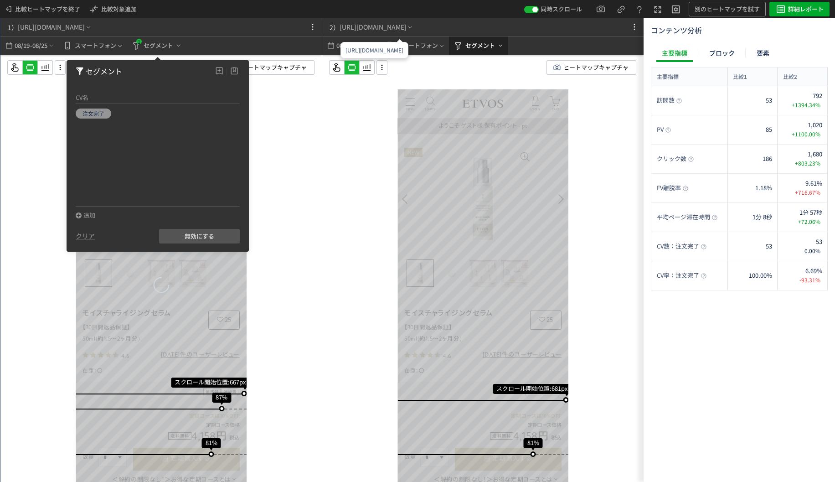
click at [468, 42] on span "セグメント" at bounding box center [480, 45] width 30 height 15
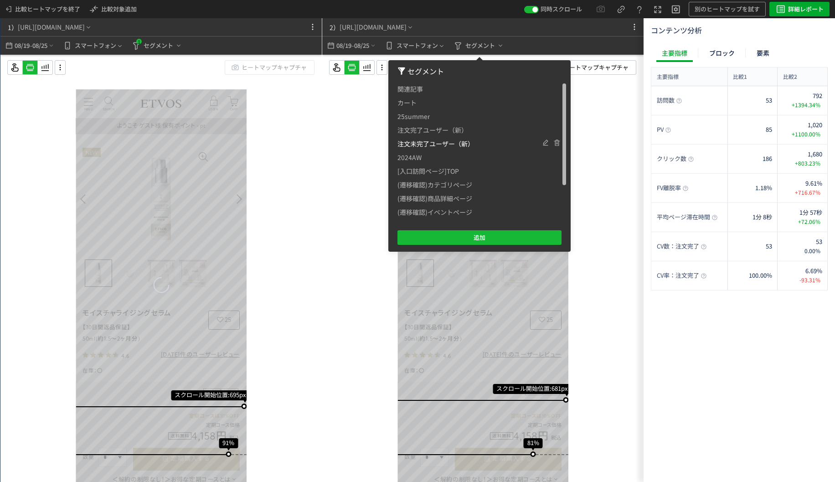
click at [415, 143] on span "注文未完了ユーザー（新）" at bounding box center [436, 144] width 77 height 14
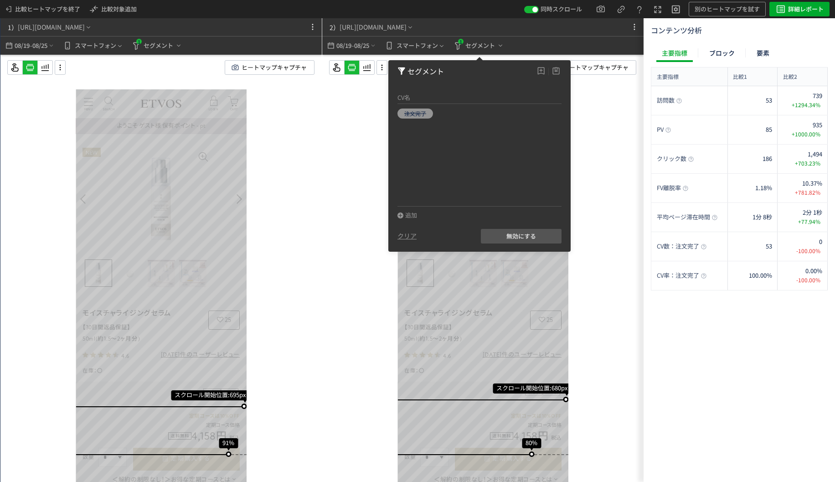
click at [339, 239] on div "スクロール開始位置:680px スクロール到達率 80% スクロール到達率 77% スクロール到達率 74% スクロール到達率 72% スクロール到達率 69…" at bounding box center [482, 287] width 321 height 464
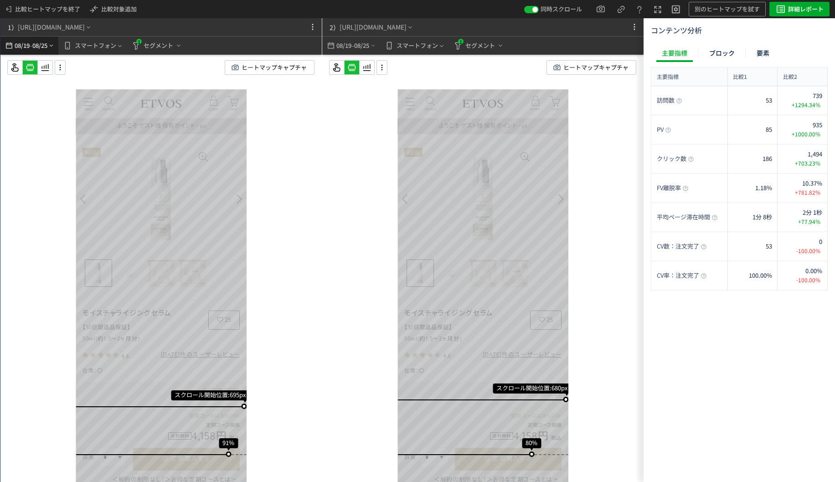
click at [26, 51] on span "08/19" at bounding box center [21, 45] width 15 height 18
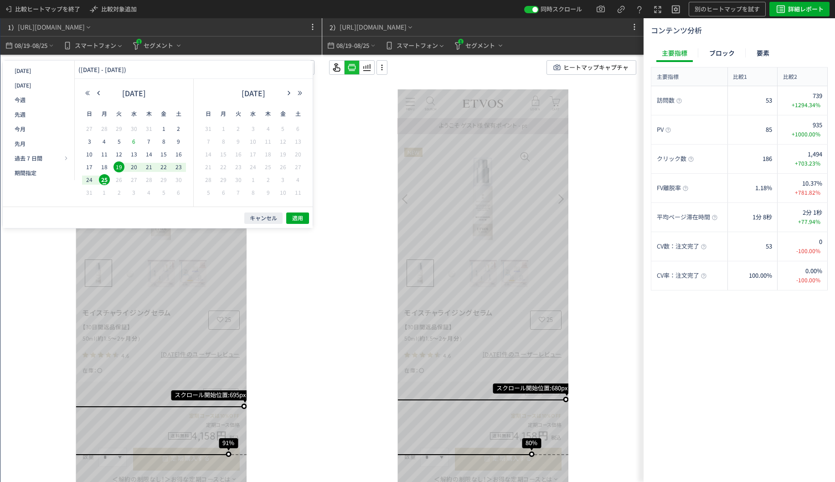
click at [0, 0] on span "6" at bounding box center [0, 0] width 0 height 0
click at [0, 0] on span "20" at bounding box center [0, 0] width 0 height 0
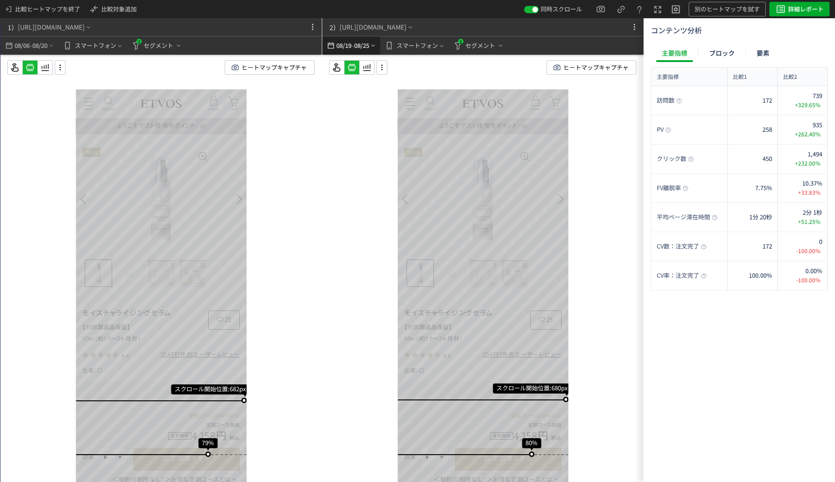
click at [333, 39] on div "08/19 - 08/25" at bounding box center [351, 45] width 51 height 18
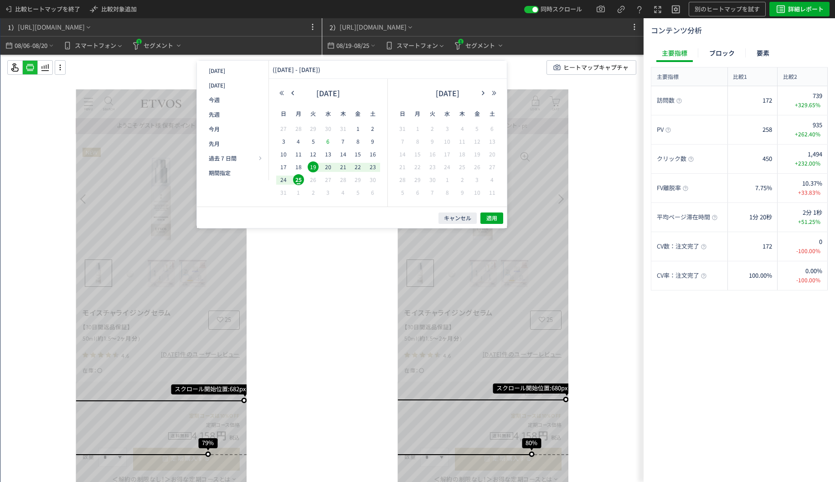
click at [326, 143] on span "6" at bounding box center [328, 141] width 11 height 11
click at [331, 164] on span "20" at bounding box center [328, 166] width 11 height 11
click at [490, 213] on button "適用" at bounding box center [491, 217] width 23 height 11
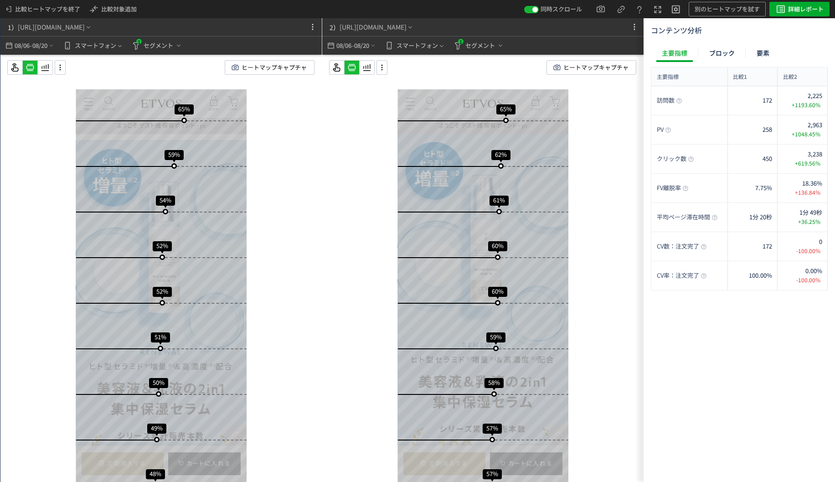
scroll to position [593, 0]
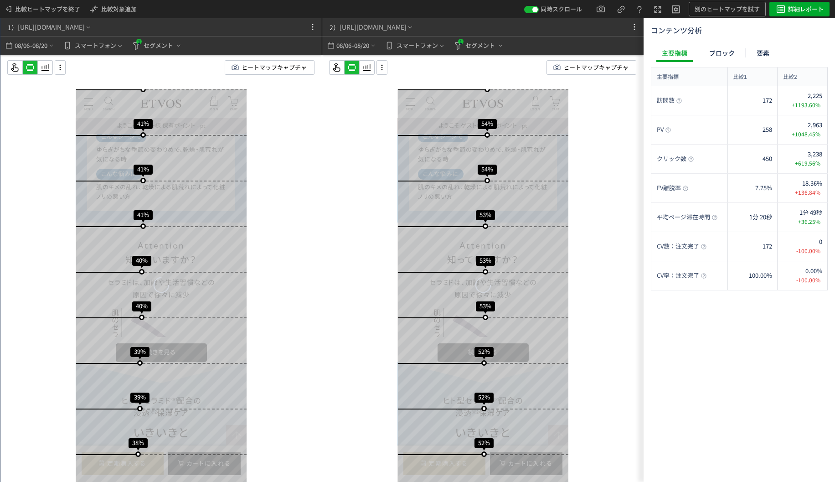
click at [66, 70] on div "ヒートマップキャプチャ" at bounding box center [168, 67] width 322 height 15
click at [61, 70] on icon at bounding box center [60, 67] width 11 height 10
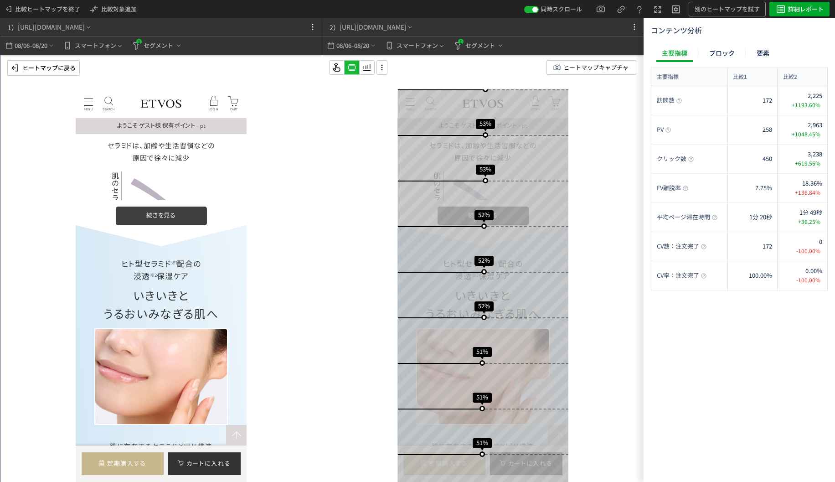
click at [164, 212] on div "Attention 知っていますか？ セラミドは、加齢や生活習慣などの 原因で徐々に減少 肌のセラミド量は、 50代では20代の頃の約 50% に... セラ…" at bounding box center [161, 155] width 171 height 139
click at [167, 219] on label at bounding box center [161, 216] width 91 height 19
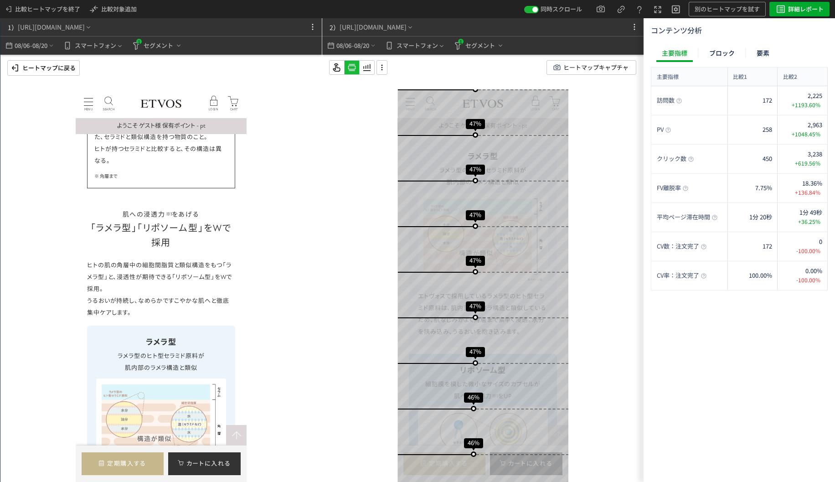
click at [64, 74] on p "ヒートマップに戻る" at bounding box center [48, 68] width 53 height 15
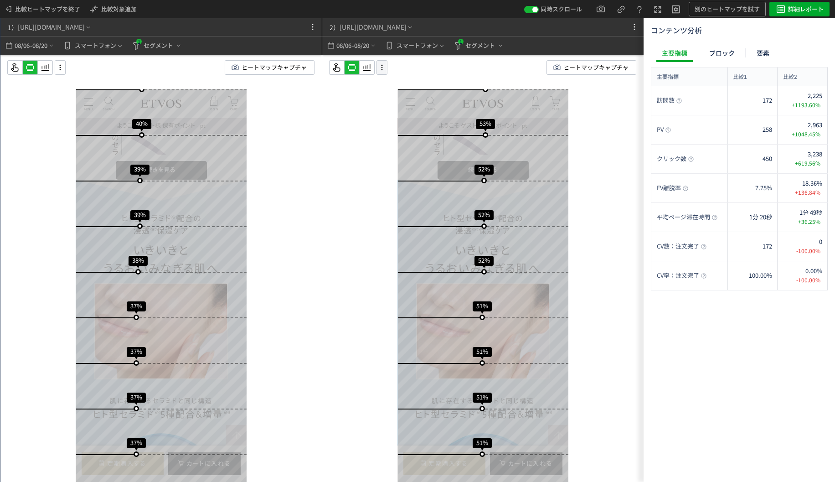
click at [382, 67] on icon at bounding box center [382, 67] width 11 height 10
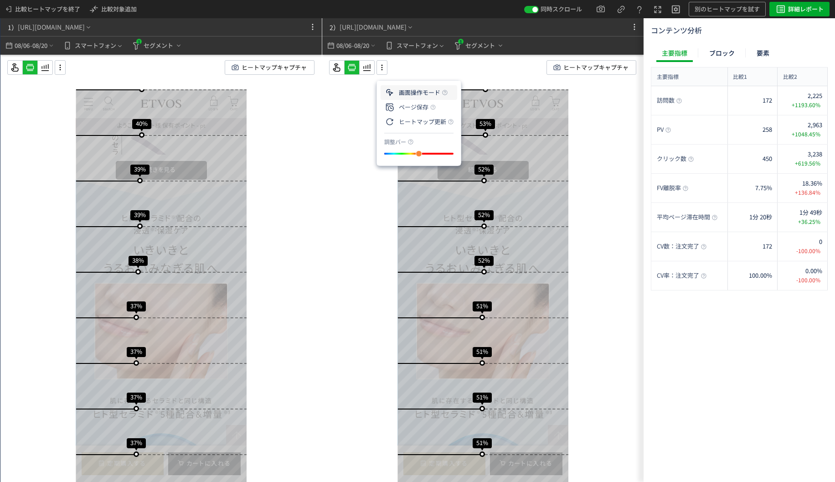
click at [409, 90] on li "画面操作モード" at bounding box center [419, 92] width 77 height 15
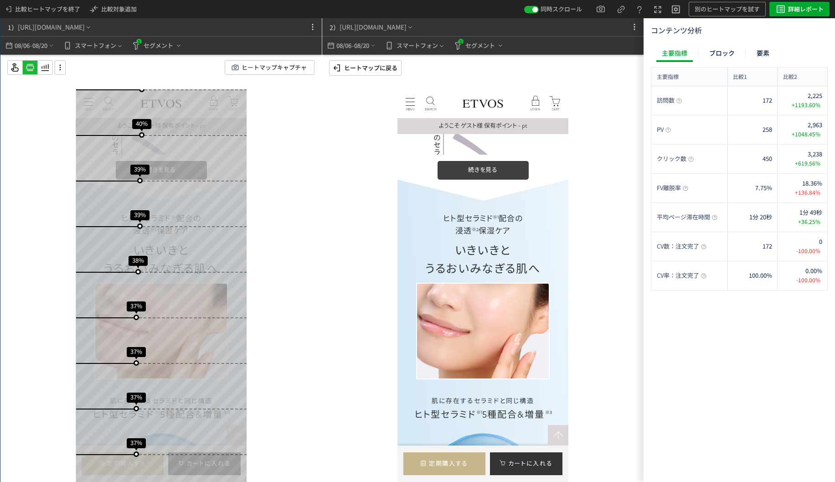
click at [460, 180] on label at bounding box center [483, 170] width 91 height 19
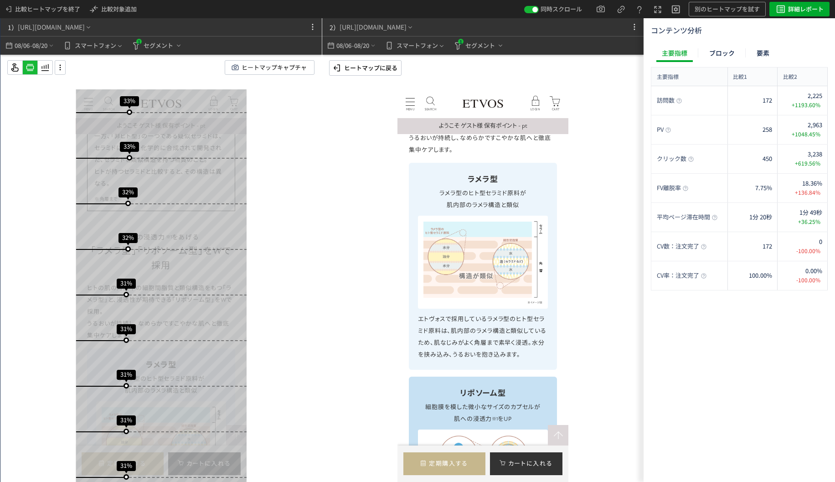
click at [453, 18] on p "ヒト型セラミドとは？" at bounding box center [483, 12] width 134 height 12
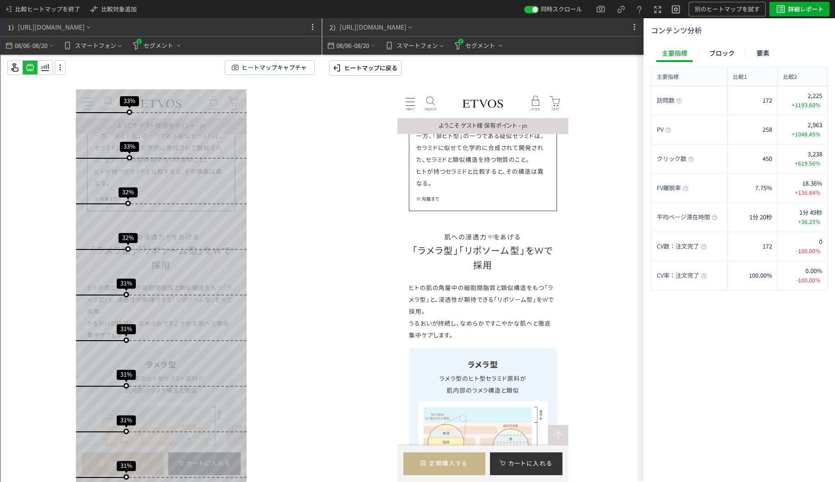
click at [379, 73] on p "ヒートマップに戻る" at bounding box center [370, 68] width 53 height 15
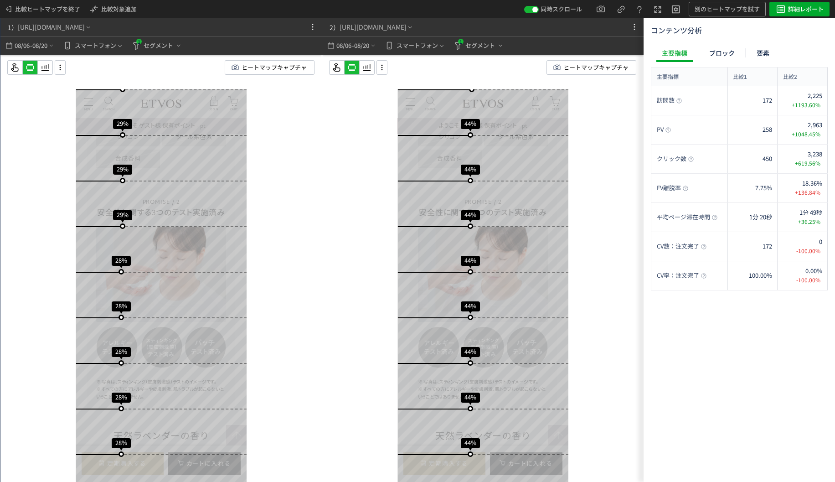
drag, startPoint x: 65, startPoint y: 73, endPoint x: 70, endPoint y: 67, distance: 8.1
click at [65, 73] on div at bounding box center [60, 67] width 11 height 15
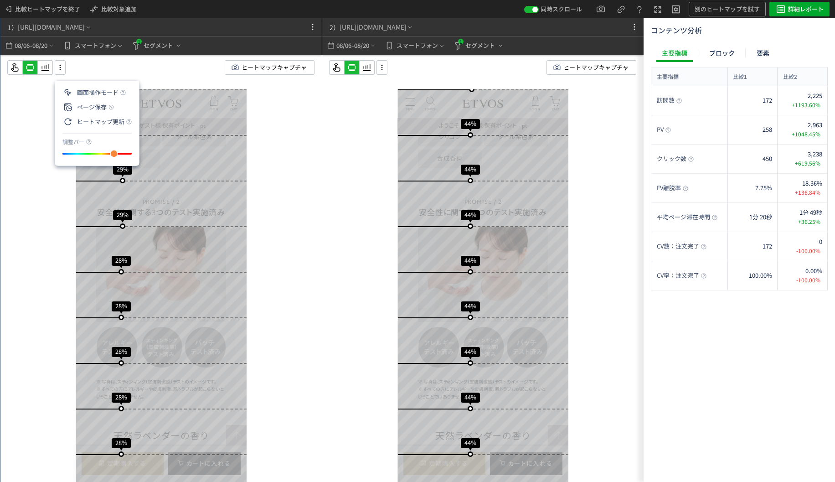
drag, startPoint x: 98, startPoint y: 154, endPoint x: 114, endPoint y: 153, distance: 16.9
click at [0, 0] on div "slider between 0 and 200" at bounding box center [0, 0] width 0 height 0
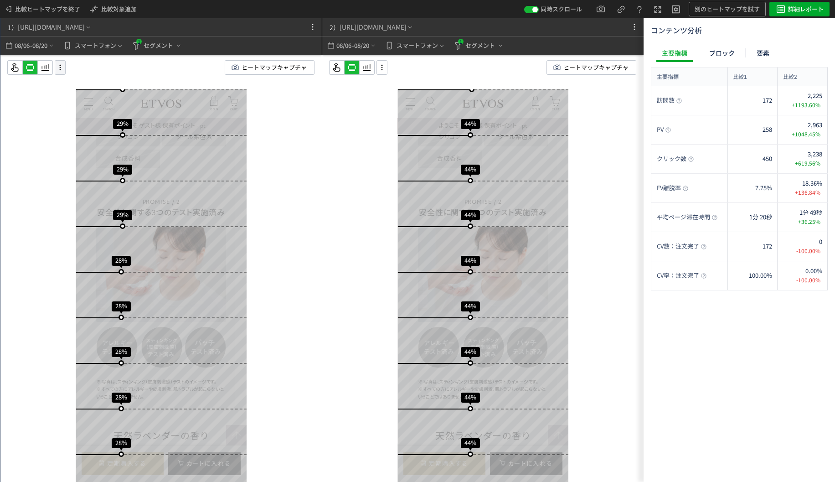
click at [57, 65] on icon at bounding box center [60, 67] width 11 height 10
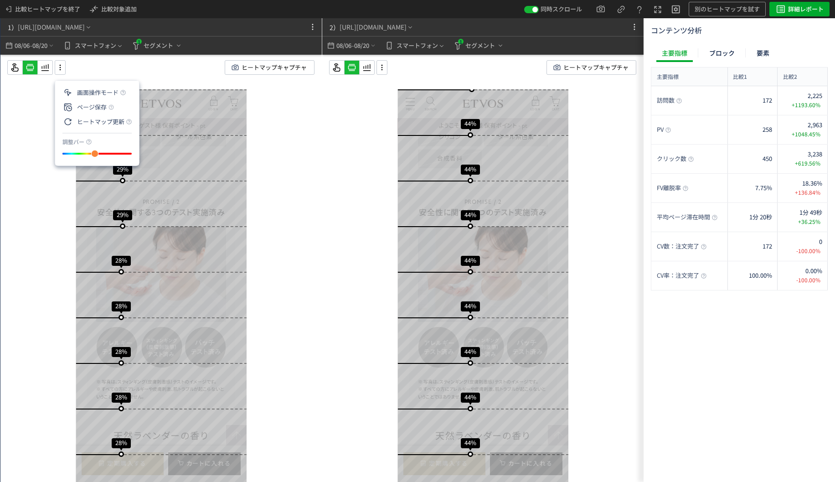
drag, startPoint x: 112, startPoint y: 154, endPoint x: 69, endPoint y: 155, distance: 43.3
click at [0, 0] on div "slider between 0 and 200" at bounding box center [0, 0] width 0 height 0
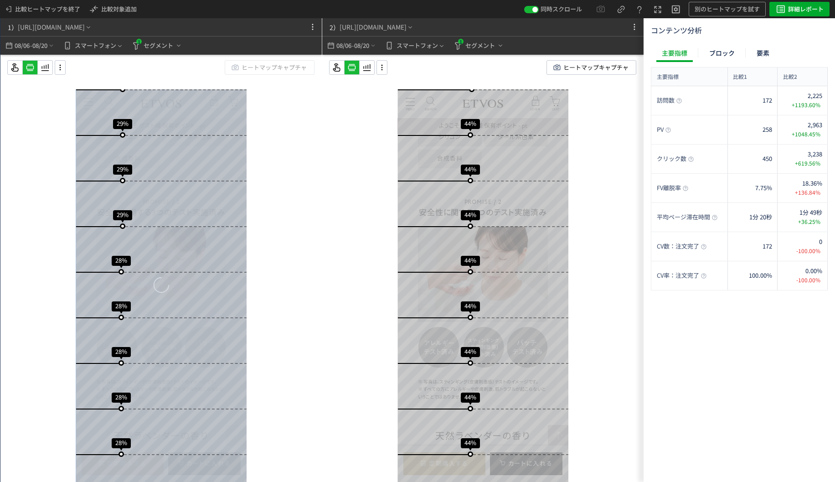
drag, startPoint x: 69, startPoint y: 155, endPoint x: 102, endPoint y: 153, distance: 32.9
click at [103, 157] on div "スクロール開始位置:682px スクロール到達率 79% スクロール到達率 77% スクロール到達率 76% スクロール到達率 73% スクロール到達率 65…" at bounding box center [160, 287] width 321 height 464
click at [66, 70] on div "ヒートマップキャプチャ" at bounding box center [168, 67] width 322 height 15
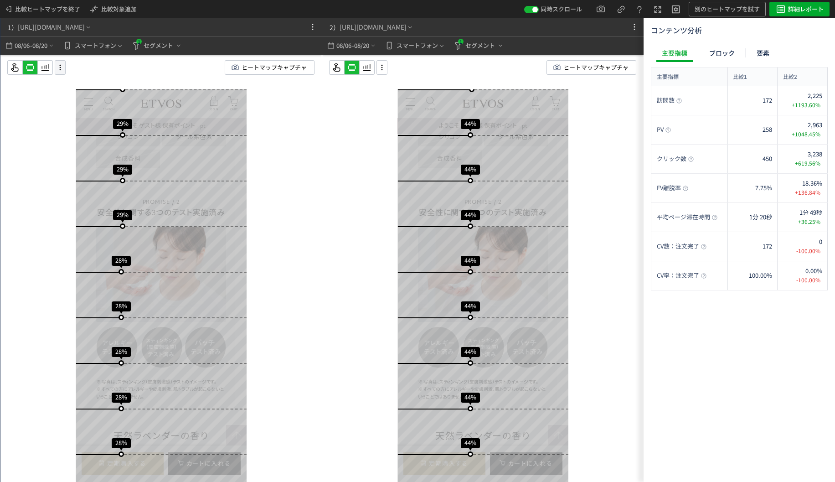
click at [57, 68] on icon at bounding box center [60, 67] width 11 height 10
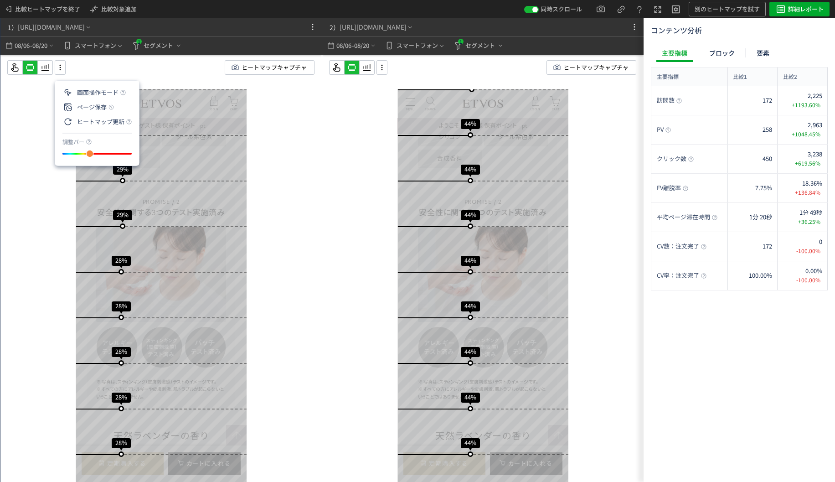
drag, startPoint x: 73, startPoint y: 153, endPoint x: 92, endPoint y: 155, distance: 18.8
click at [0, 0] on div "slider between 0 and 200" at bounding box center [0, 0] width 0 height 0
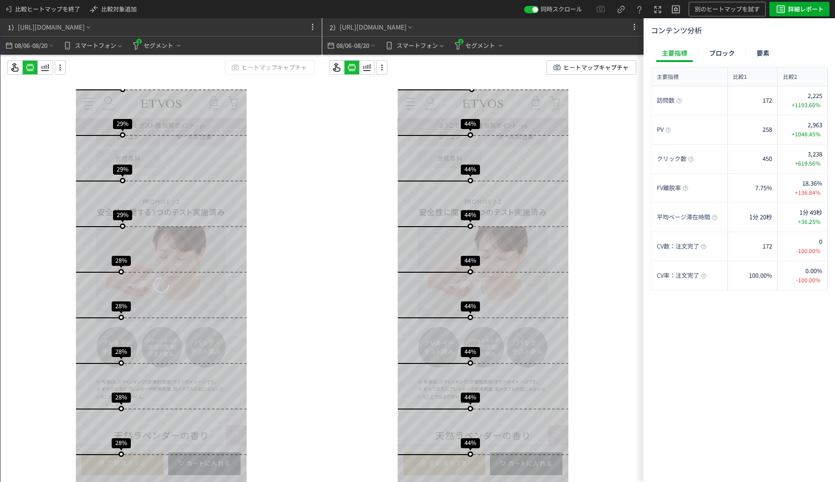
click at [389, 69] on div "ヒートマップキャプチャ" at bounding box center [490, 67] width 322 height 15
click at [384, 68] on icon at bounding box center [382, 67] width 11 height 10
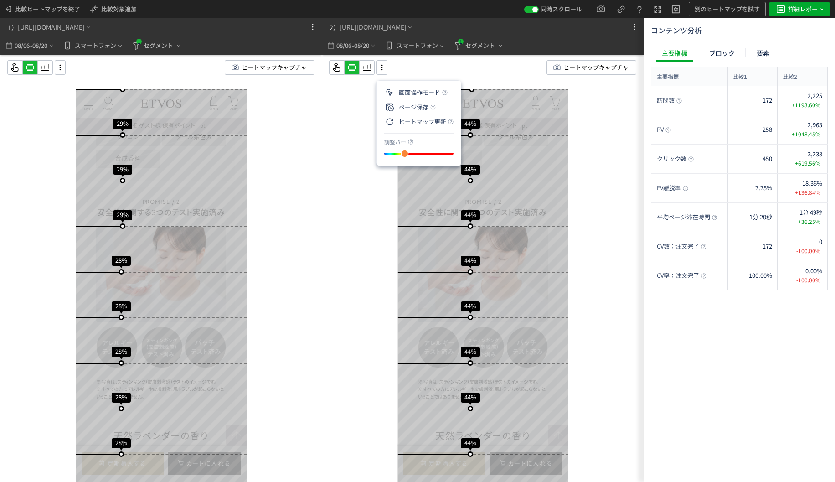
drag, startPoint x: 420, startPoint y: 153, endPoint x: 406, endPoint y: 154, distance: 14.2
click at [406, 154] on div "slider between 0 and 200" at bounding box center [405, 154] width 8 height 8
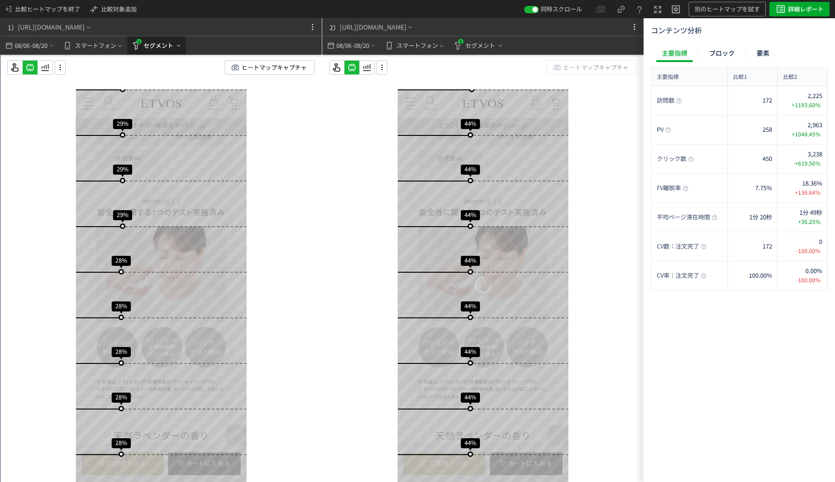
click at [148, 46] on span "セグメント" at bounding box center [159, 45] width 30 height 15
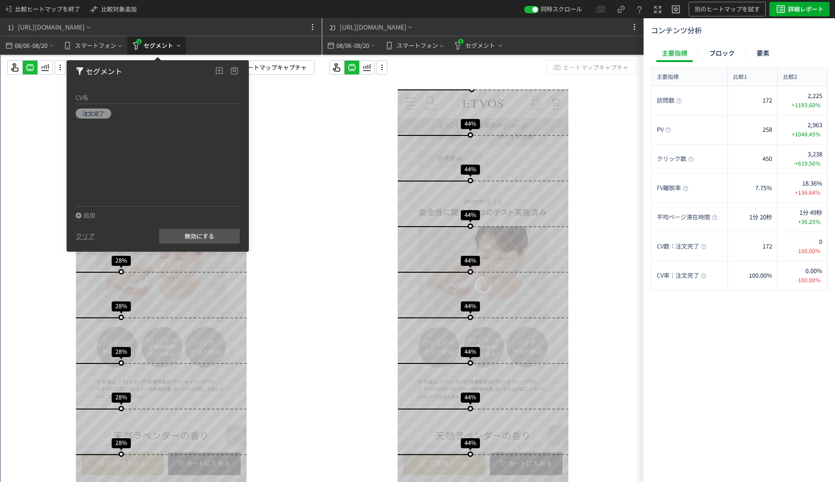
click at [148, 46] on span "セグメント" at bounding box center [159, 45] width 30 height 15
click at [60, 69] on icon at bounding box center [60, 67] width 11 height 10
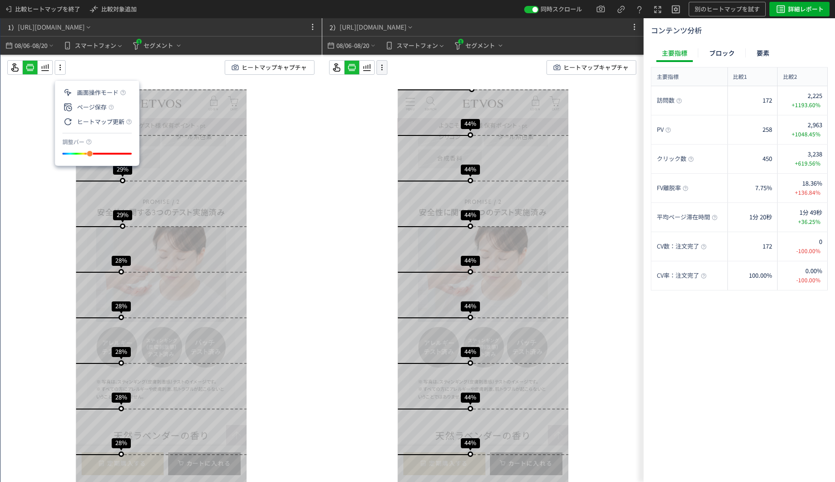
click at [386, 70] on icon at bounding box center [382, 67] width 11 height 10
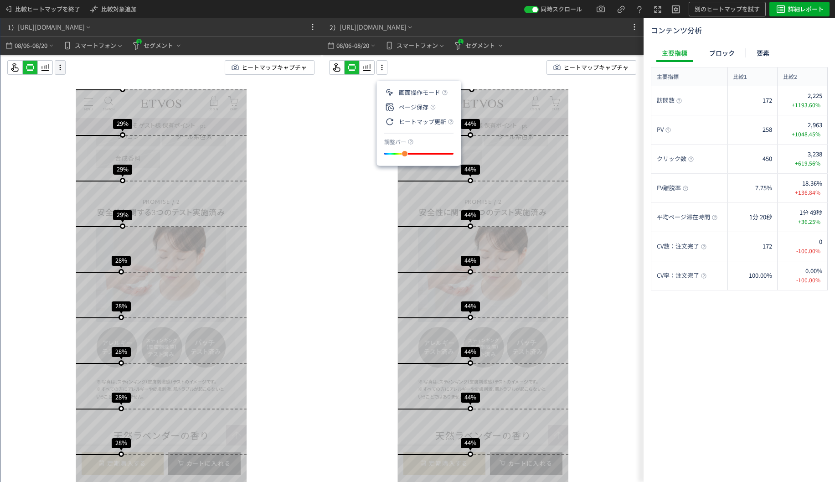
click at [57, 63] on icon at bounding box center [60, 67] width 11 height 10
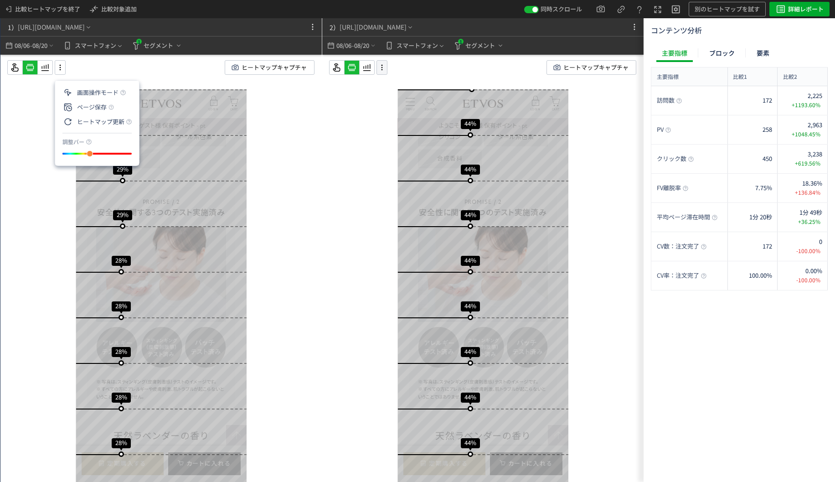
click at [380, 63] on icon at bounding box center [382, 67] width 11 height 10
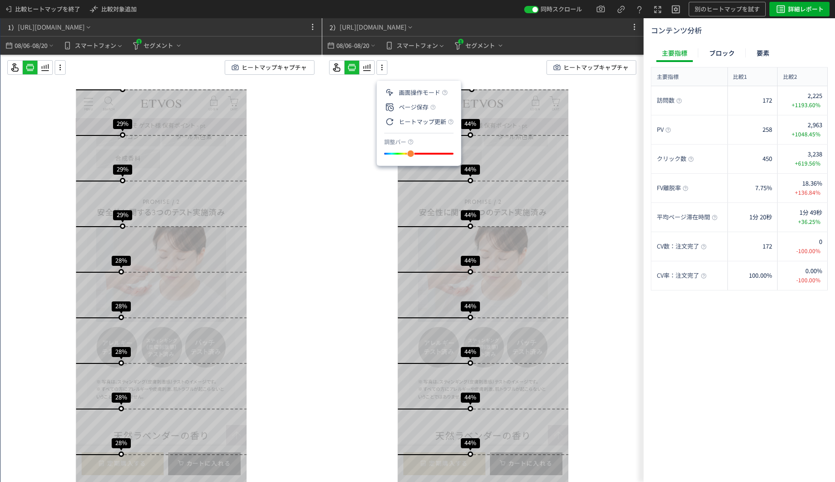
drag, startPoint x: 409, startPoint y: 159, endPoint x: 415, endPoint y: 159, distance: 6.4
click at [415, 159] on div "slider between 0 and 200" at bounding box center [411, 153] width 16 height 16
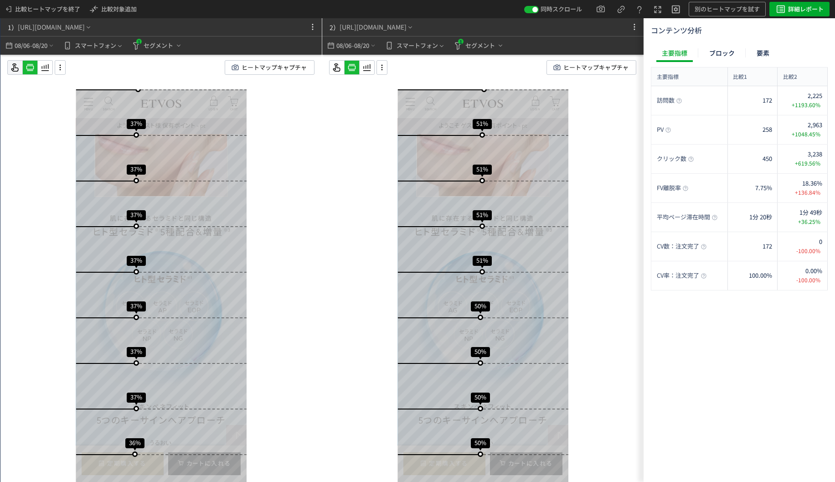
click at [22, 67] on div at bounding box center [14, 67] width 15 height 15
click at [329, 69] on div "2） https://etvos.com/shop/g/gCN10694-000/* 08/06 - 08/20 スマートフォン 1 セグメント ヒートマップ…" at bounding box center [482, 250] width 321 height 464
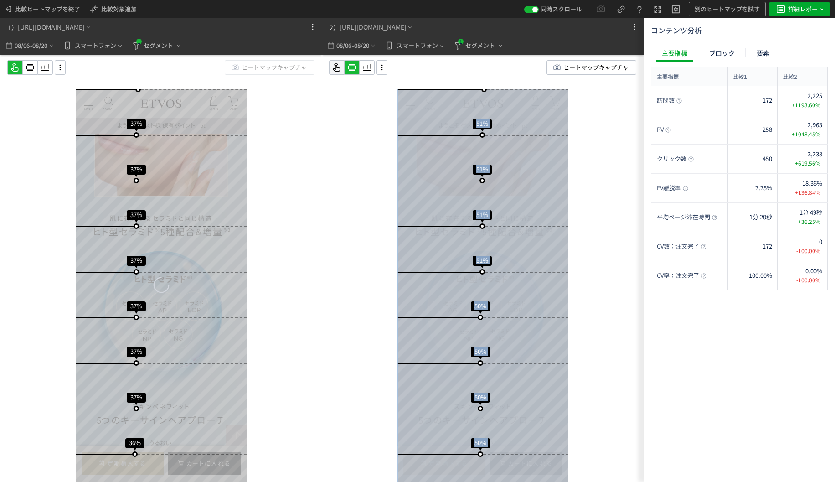
click at [332, 69] on icon at bounding box center [336, 67] width 11 height 11
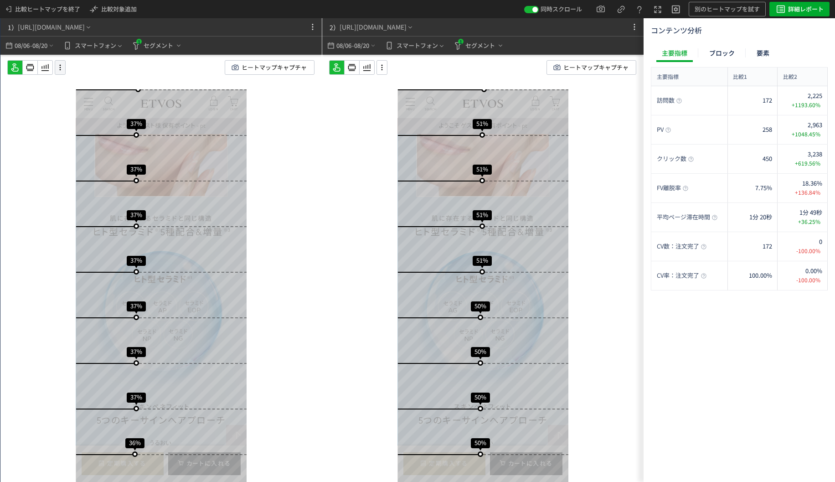
click at [58, 71] on icon at bounding box center [60, 67] width 11 height 10
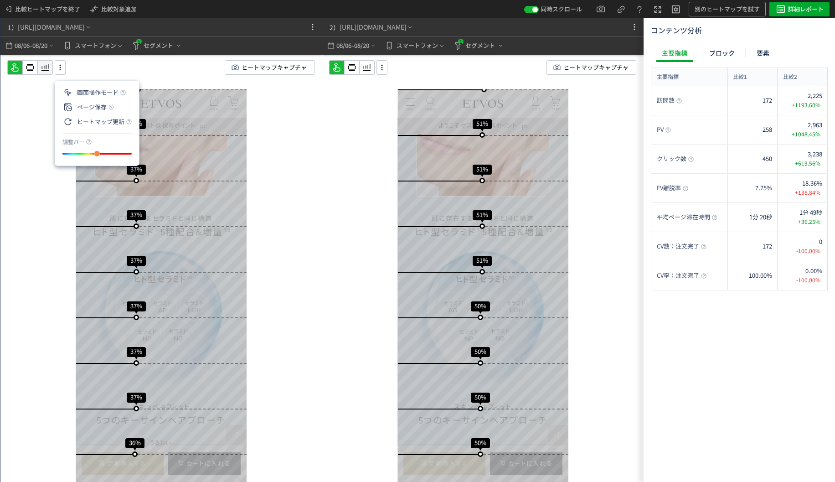
click at [46, 62] on div at bounding box center [44, 67] width 15 height 15
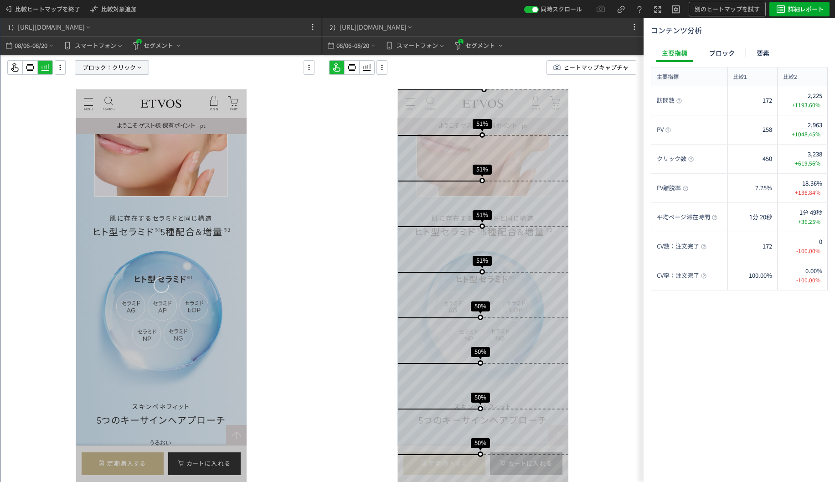
click at [116, 72] on span "クリック" at bounding box center [124, 68] width 24 height 14
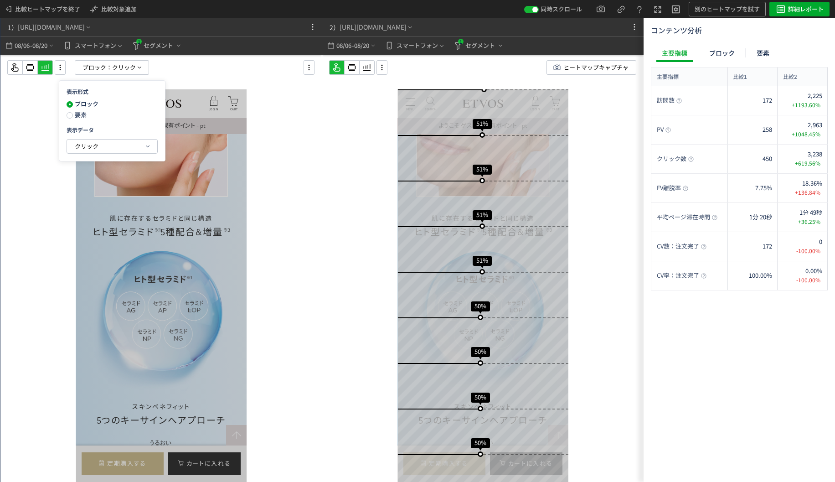
click at [77, 119] on div "ブロック 要素" at bounding box center [90, 112] width 46 height 22
click at [79, 116] on span "要素" at bounding box center [80, 114] width 14 height 9
click at [107, 142] on button "クリック" at bounding box center [112, 146] width 90 height 14
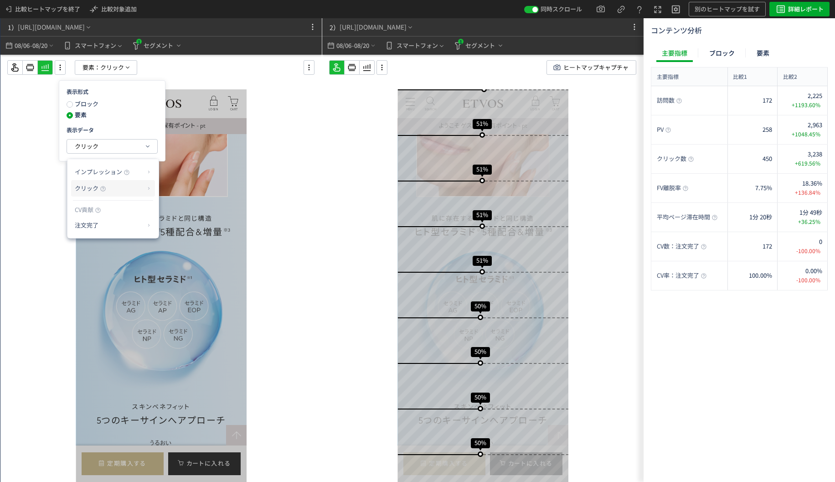
drag, startPoint x: 126, startPoint y: 187, endPoint x: 133, endPoint y: 189, distance: 7.1
click at [126, 188] on p "クリック" at bounding box center [110, 188] width 70 height 15
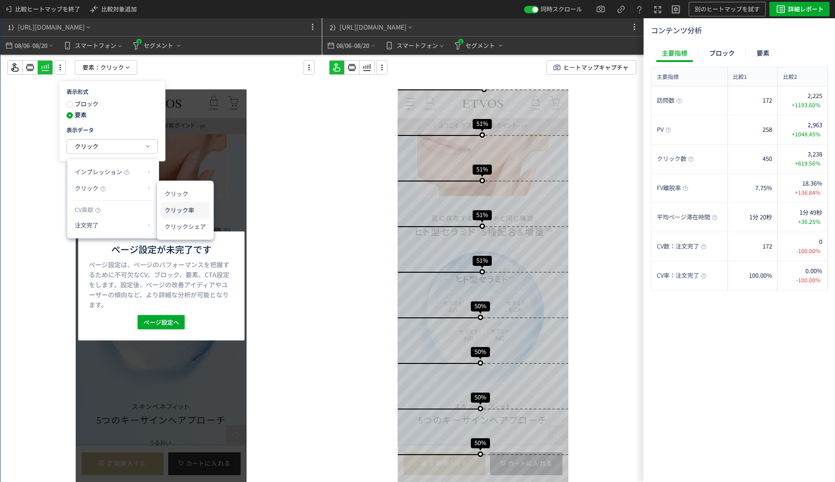
click at [185, 209] on li "クリック率" at bounding box center [185, 210] width 49 height 16
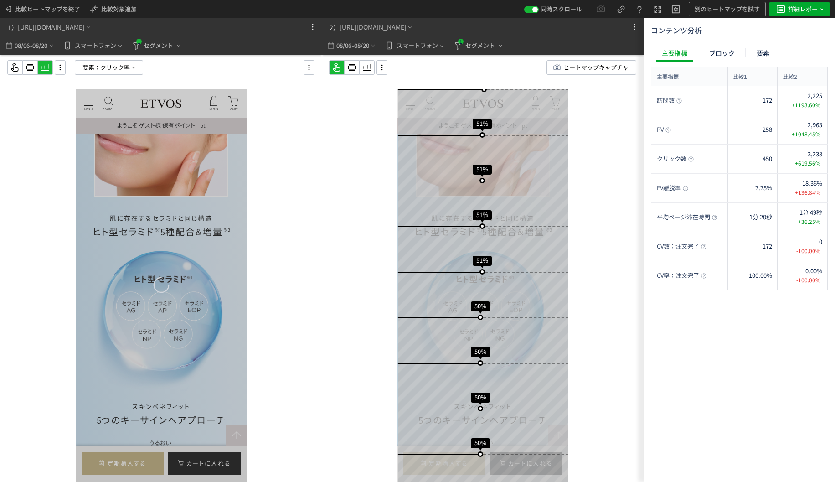
drag, startPoint x: 185, startPoint y: 340, endPoint x: 162, endPoint y: 320, distance: 30.4
click at [165, 322] on div at bounding box center [161, 285] width 171 height 393
click at [93, 75] on div at bounding box center [160, 287] width 321 height 464
click at [102, 67] on span "クリック率" at bounding box center [115, 68] width 30 height 14
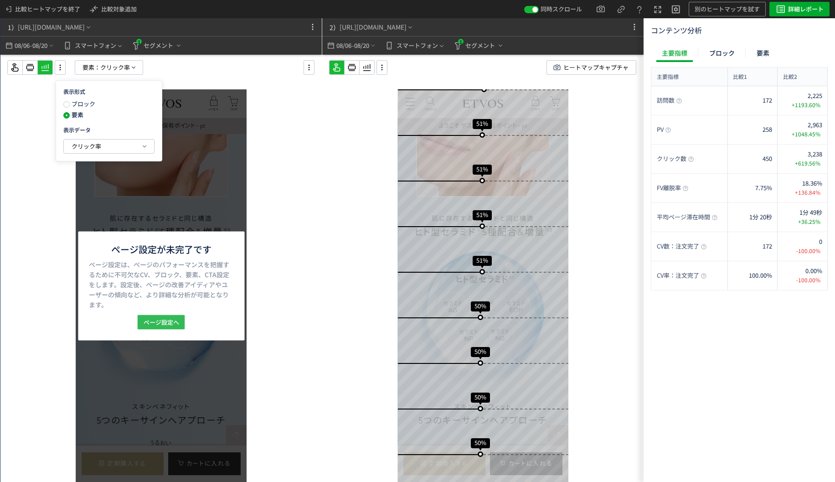
click at [168, 325] on span "ページ設定へ" at bounding box center [162, 322] width 36 height 15
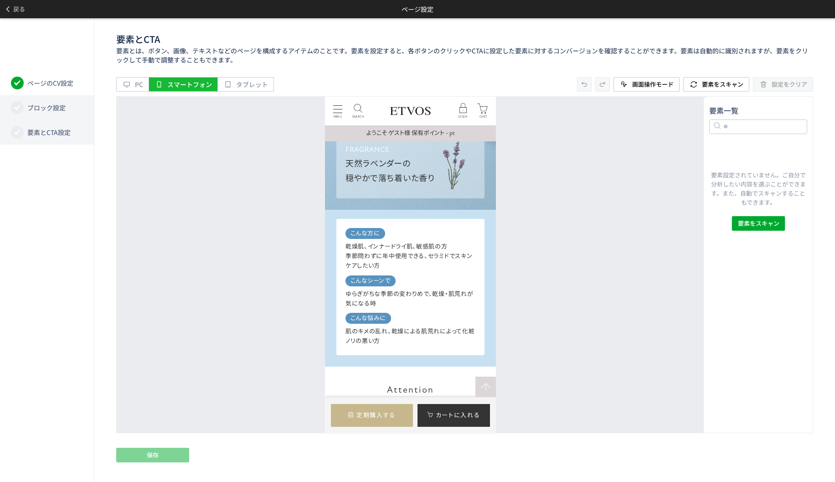
click at [54, 112] on span "ブロック設定" at bounding box center [46, 107] width 38 height 9
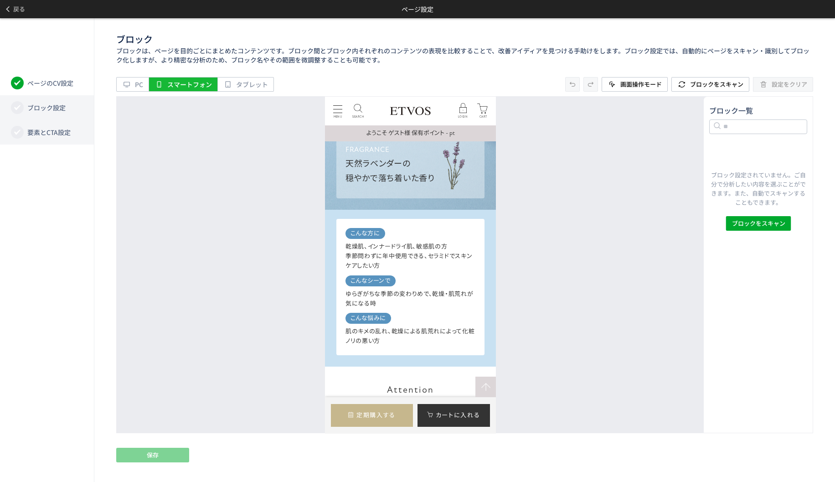
click at [34, 133] on span "要素とCTA設定" at bounding box center [48, 132] width 43 height 9
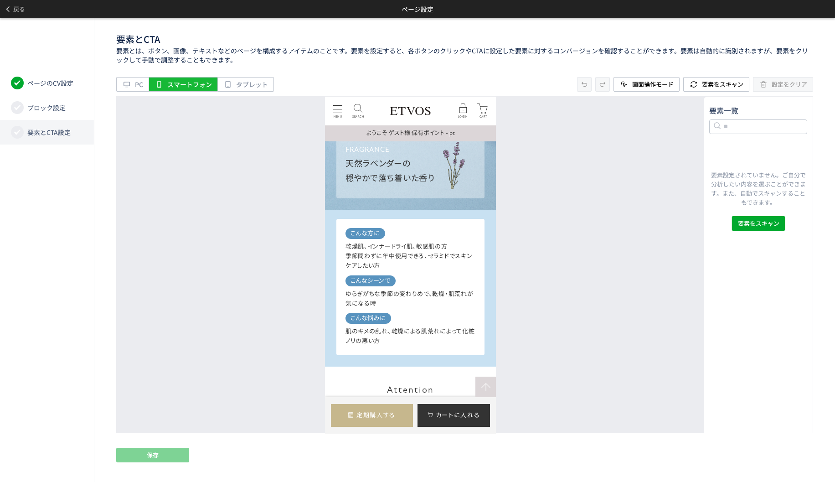
click at [35, 132] on span "要素とCTA設定" at bounding box center [48, 132] width 43 height 9
click at [36, 130] on span "要素とCTA設定" at bounding box center [48, 132] width 43 height 9
click at [42, 129] on span "要素とCTA設定" at bounding box center [48, 132] width 43 height 9
click at [723, 83] on span "要素をスキャン" at bounding box center [722, 84] width 41 height 9
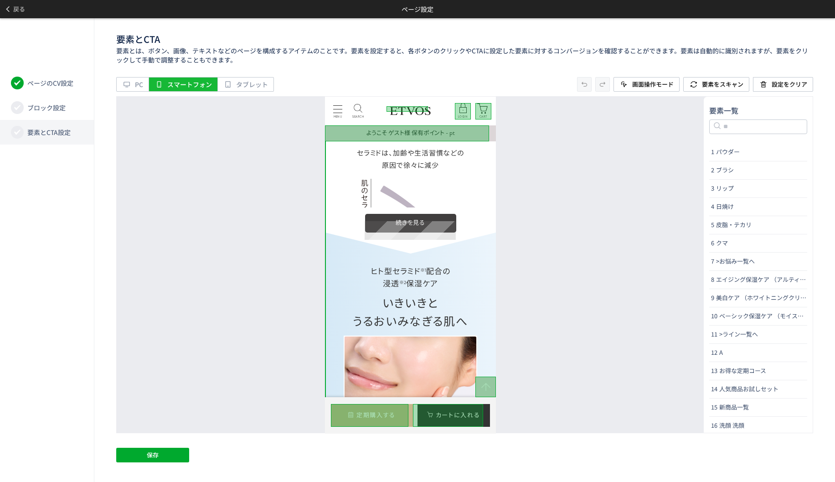
click at [406, 230] on label at bounding box center [410, 222] width 91 height 19
click at [393, 215] on span "名前の変更" at bounding box center [394, 215] width 27 height 11
click at [384, 207] on input "*****" at bounding box center [433, 204] width 136 height 11
drag, startPoint x: 714, startPoint y: 301, endPoint x: 358, endPoint y: 200, distance: 370.6
type input "*****"
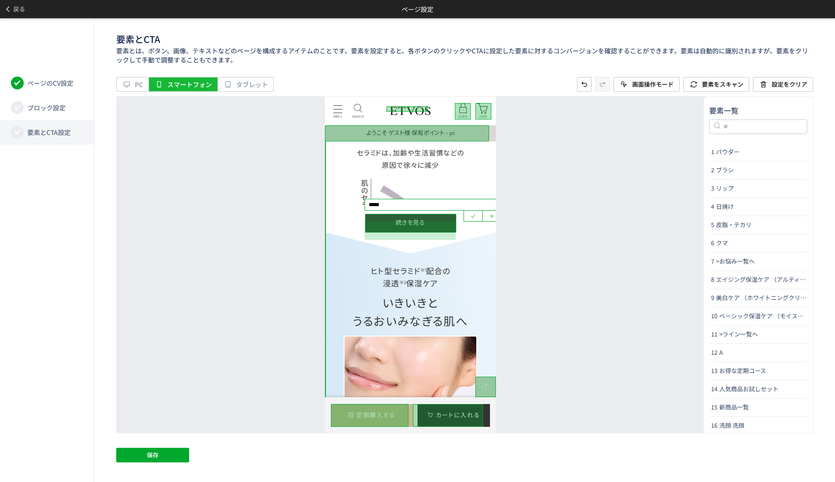
click at [472, 218] on icon at bounding box center [473, 215] width 7 height 7
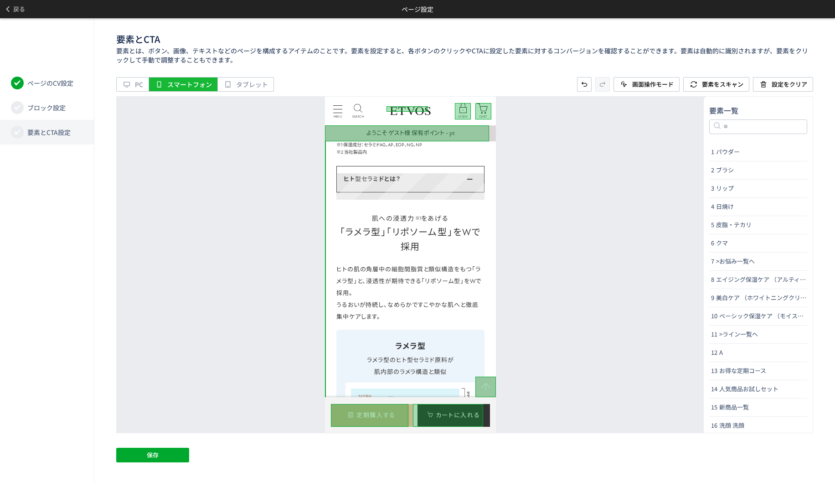
click at [413, 177] on div "ヒト型セラミドとは？ セラミドには様々な種類があり、「ヒト型」と「非ヒト型」に分類される。 「ヒト型セラミド」は皮膚に浸透 ※ しやすく、うるおいを保つことが…" at bounding box center [410, 178] width 148 height 26
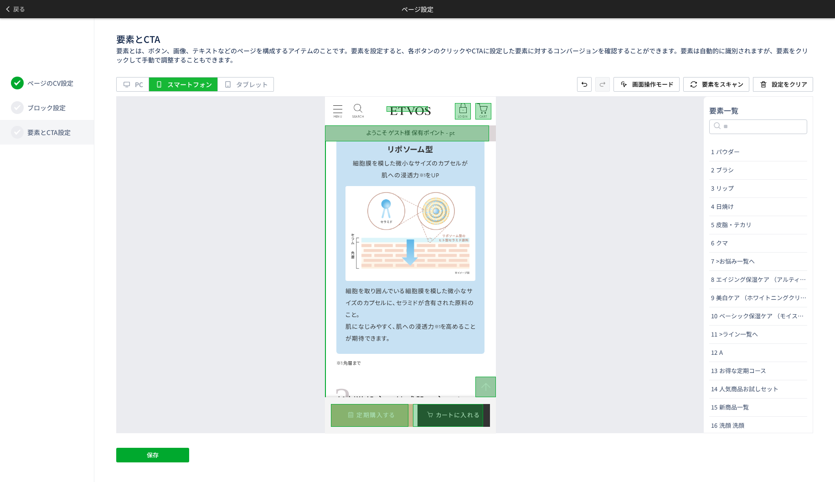
click at [139, 464] on div "要素とCTA 要素とは、ボタン、画像、テキストなどのページを構成するアイテムのことです。要素を設定すると、各ボタンのクリックやCTAに設定した要素に対するコン…" at bounding box center [464, 250] width 741 height 464
click at [150, 454] on span "保存" at bounding box center [153, 455] width 12 height 15
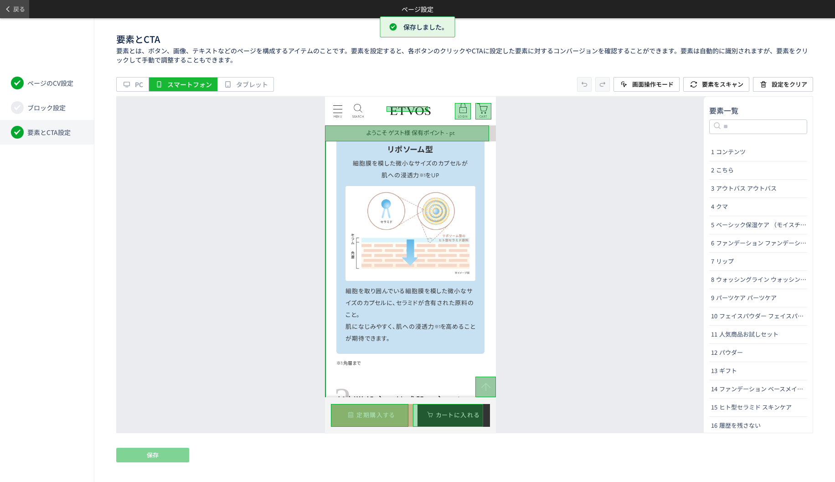
click at [19, 12] on span "戻る" at bounding box center [19, 9] width 12 height 15
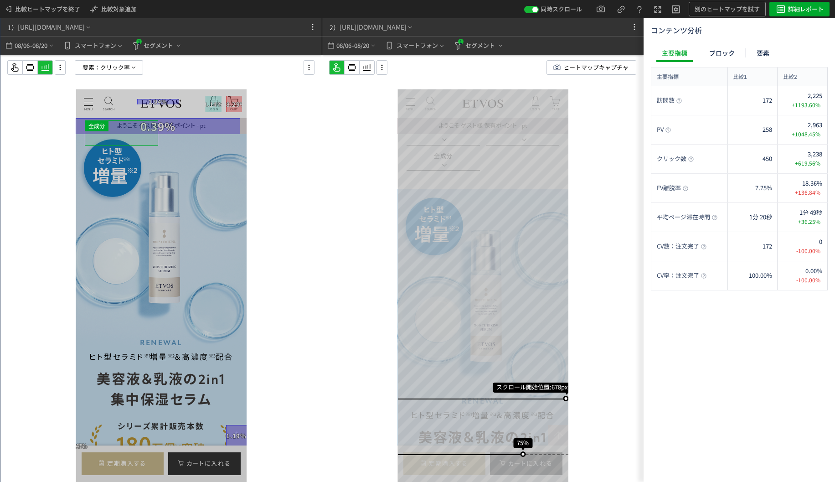
scroll to position [593, 0]
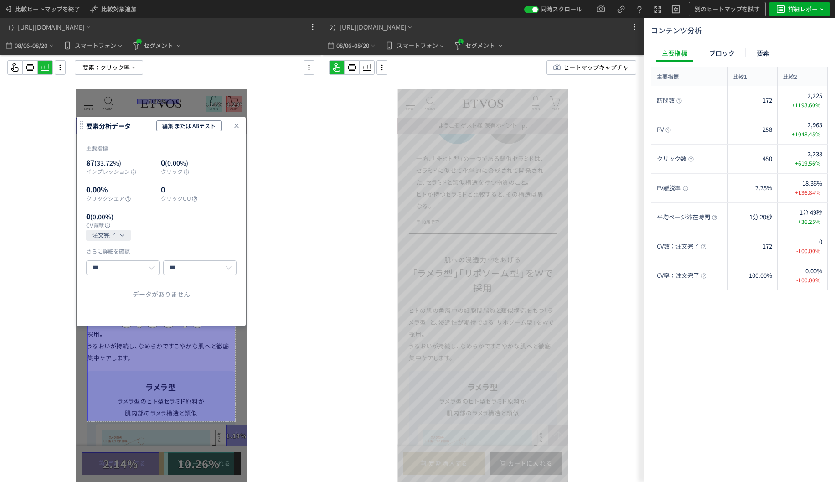
click at [241, 132] on div "heatmap-click-data-modal" at bounding box center [236, 126] width 18 height 18
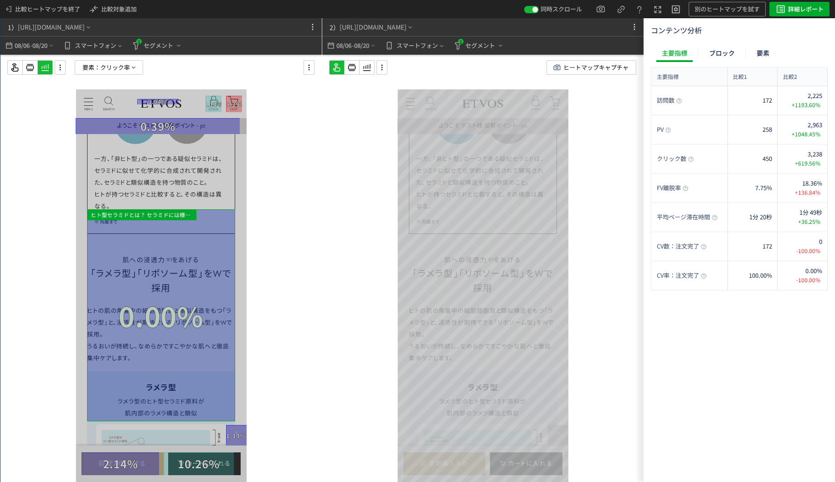
click at [188, 217] on div at bounding box center [161, 315] width 148 height 212
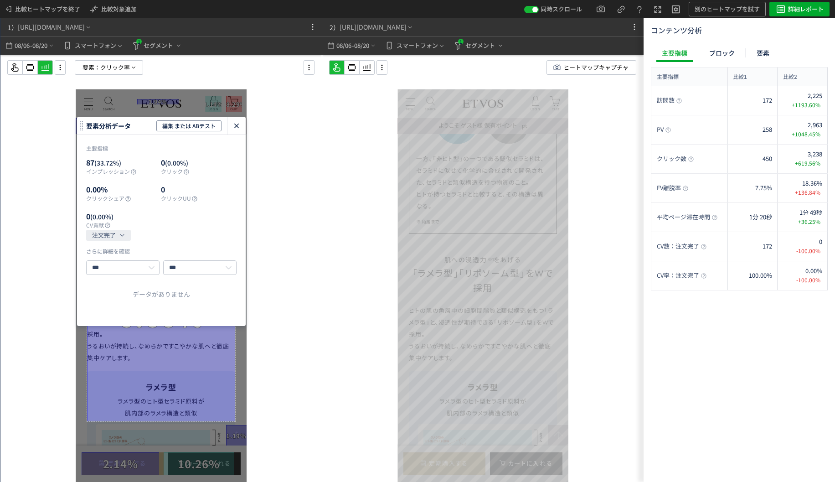
click at [233, 124] on icon "heatmap-click-data-modal" at bounding box center [236, 125] width 11 height 11
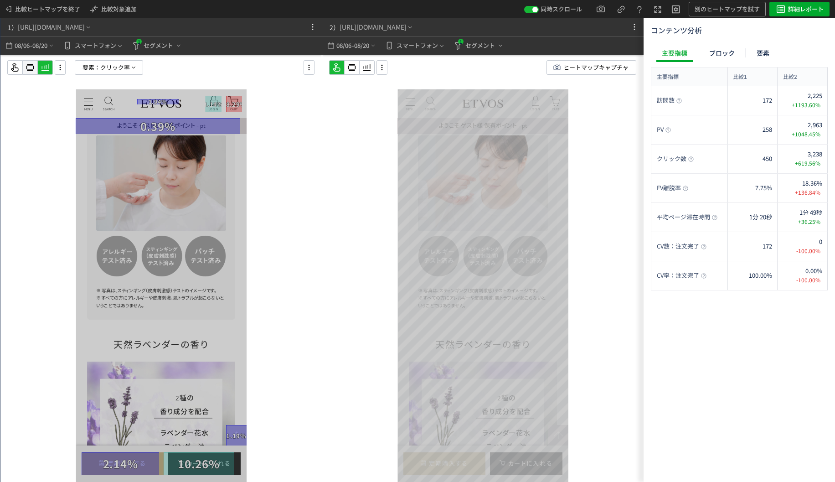
click at [26, 69] on icon at bounding box center [30, 67] width 11 height 11
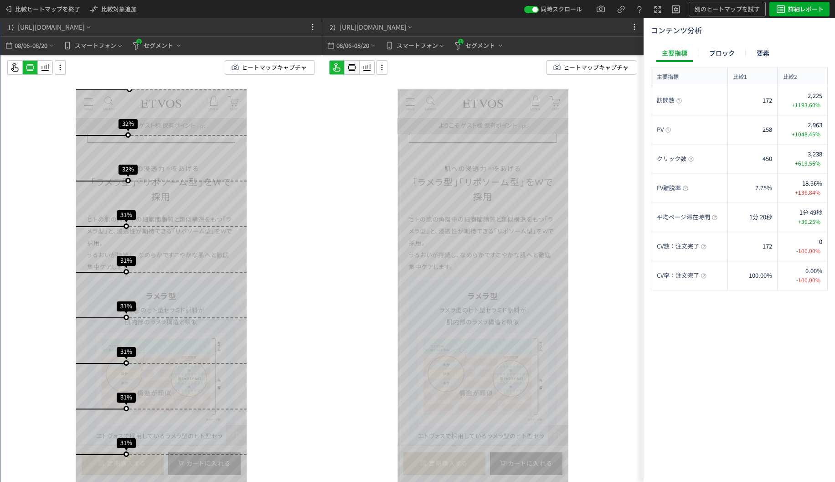
click at [351, 72] on icon at bounding box center [351, 67] width 11 height 11
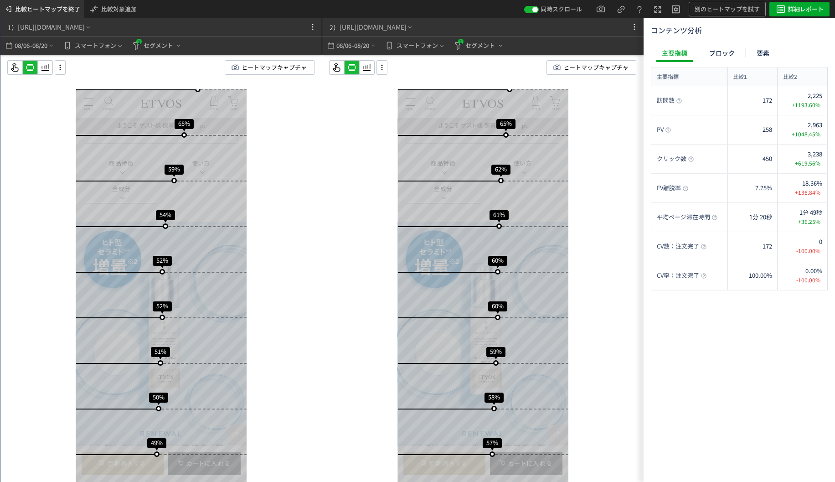
click at [64, 6] on span "比較ヒートマップを終了" at bounding box center [47, 9] width 65 height 15
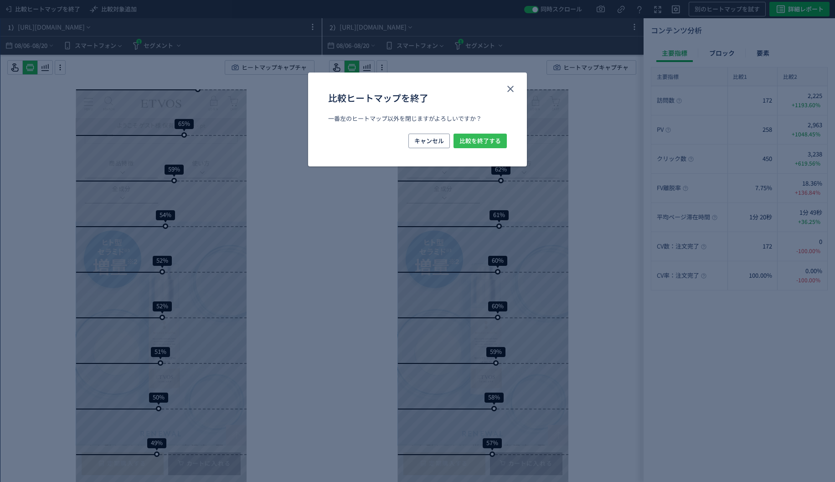
drag, startPoint x: 476, startPoint y: 137, endPoint x: 467, endPoint y: 134, distance: 9.8
click at [476, 137] on span "比較を終了する" at bounding box center [480, 141] width 41 height 15
